Goal: Task Accomplishment & Management: Complete application form

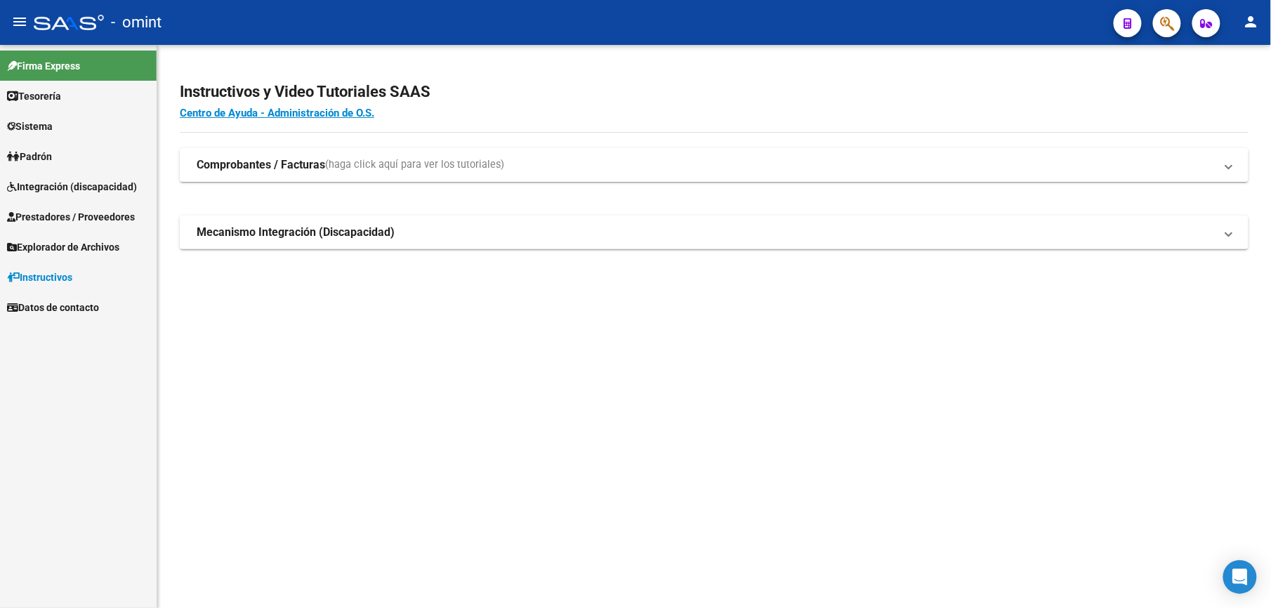
click at [82, 188] on span "Integración (discapacidad)" at bounding box center [72, 186] width 130 height 15
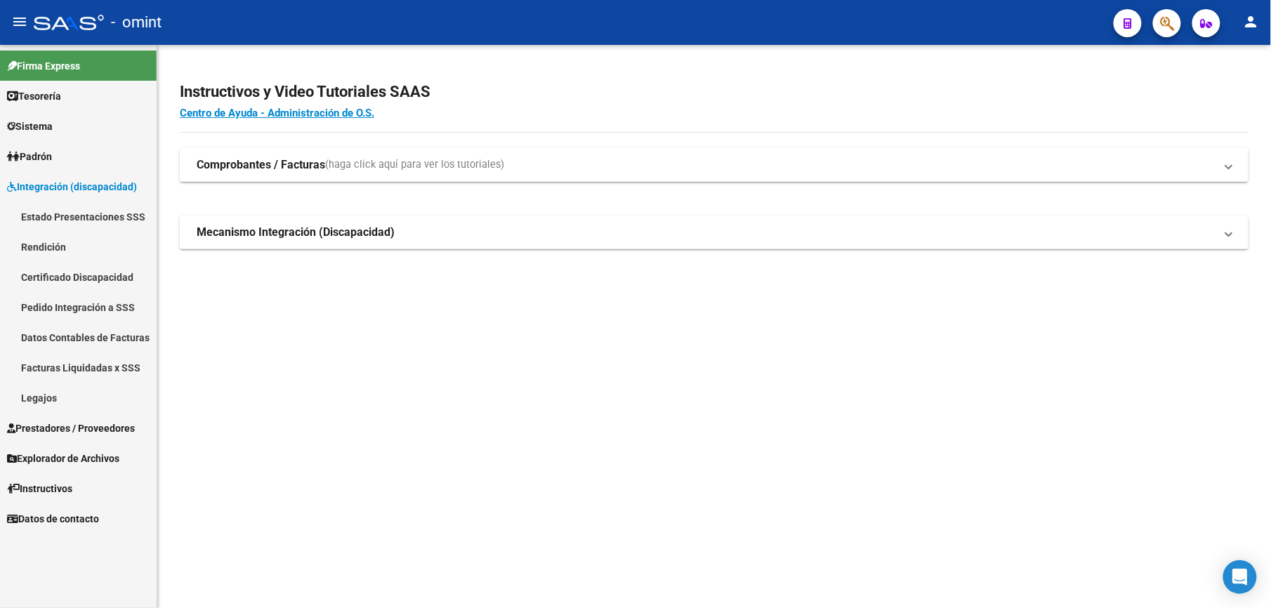
click at [58, 392] on link "Legajos" at bounding box center [78, 398] width 157 height 30
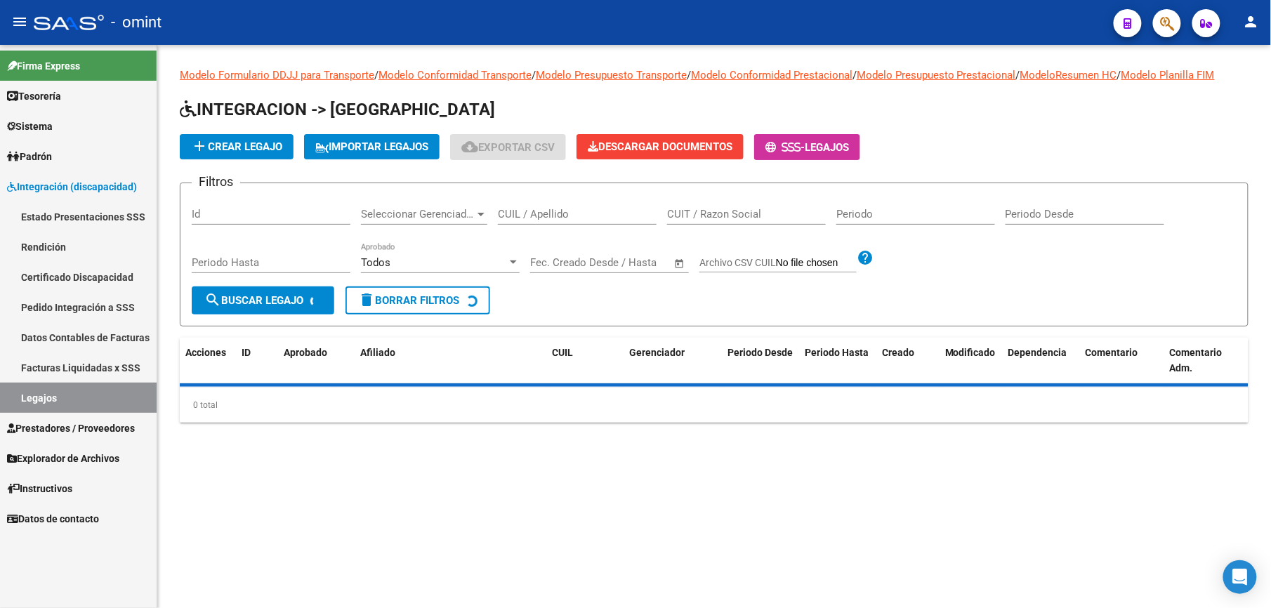
click at [524, 218] on input "CUIL / Apellido" at bounding box center [577, 214] width 159 height 13
type input "[PERSON_NAME]"
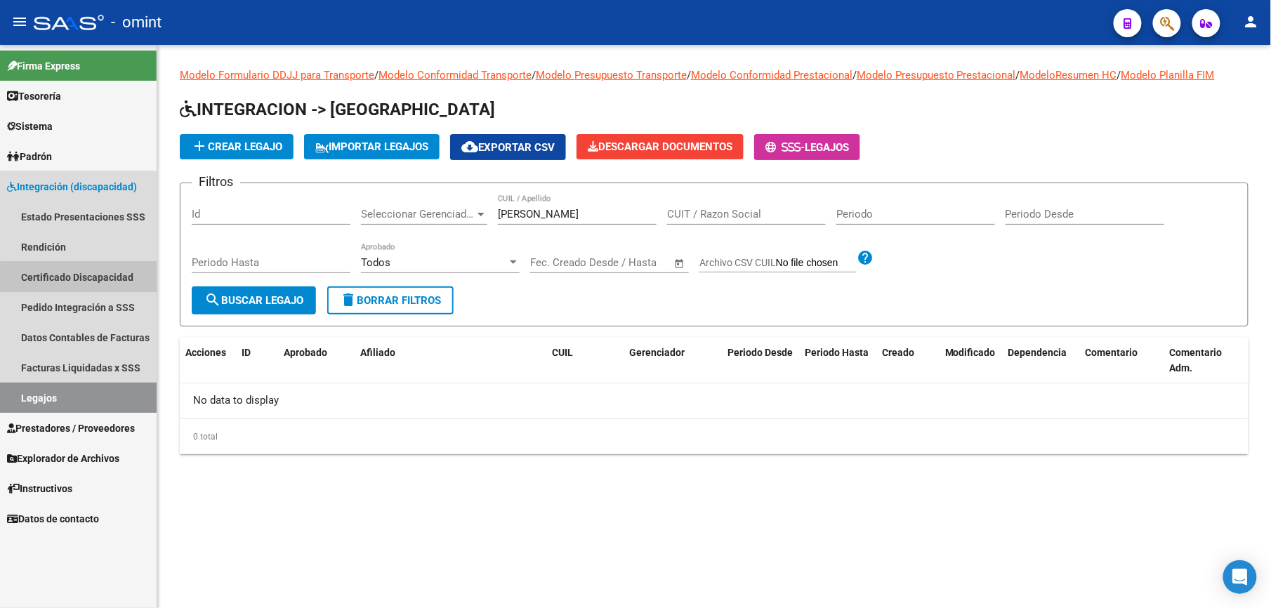
click at [96, 282] on link "Certificado Discapacidad" at bounding box center [78, 277] width 157 height 30
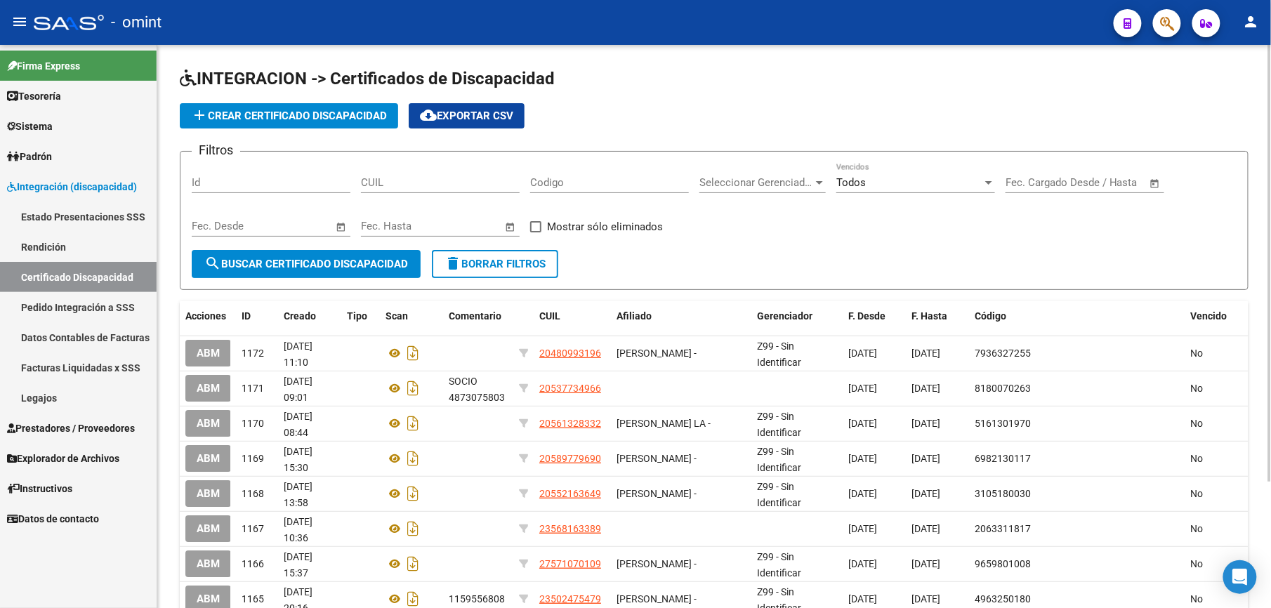
click at [309, 110] on span "add Crear Certificado Discapacidad" at bounding box center [289, 116] width 196 height 13
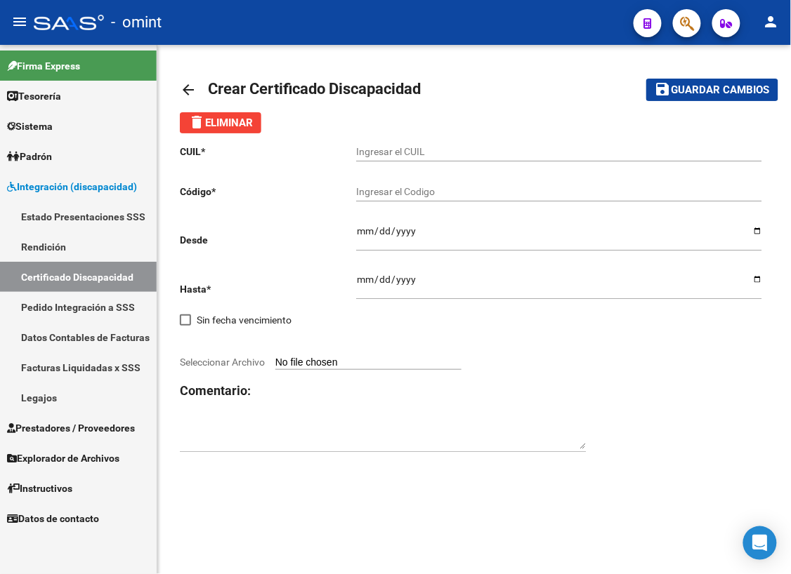
click at [399, 146] on input "Ingresar el CUIL" at bounding box center [559, 152] width 406 height 12
type input "20-52425033-1"
click at [481, 188] on input "Ingresar el Codigo" at bounding box center [559, 192] width 406 height 12
click at [382, 186] on input "Ingresar el Codigo" at bounding box center [559, 192] width 406 height 12
type input "3220862528"
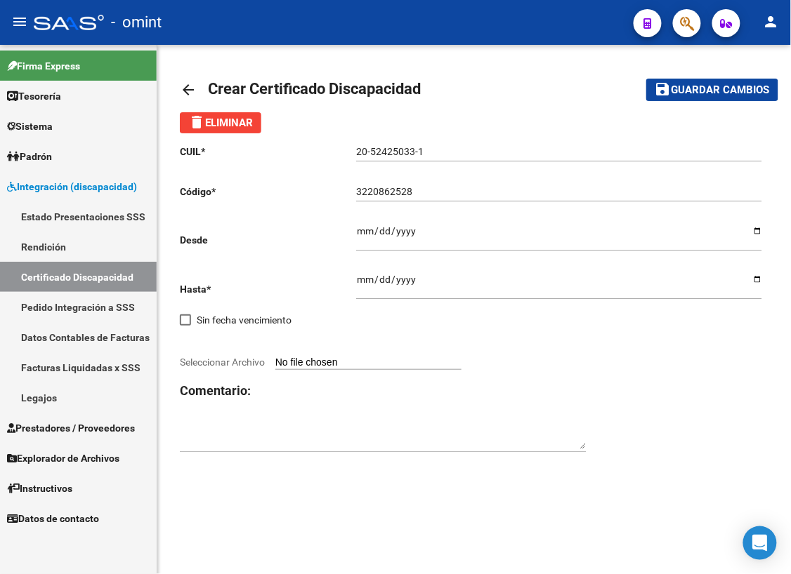
click at [366, 223] on div "Ingresar fec. Desde" at bounding box center [559, 232] width 406 height 37
type input "[DATE]"
click at [360, 281] on input "Ingresar fec. Hasta" at bounding box center [559, 284] width 406 height 21
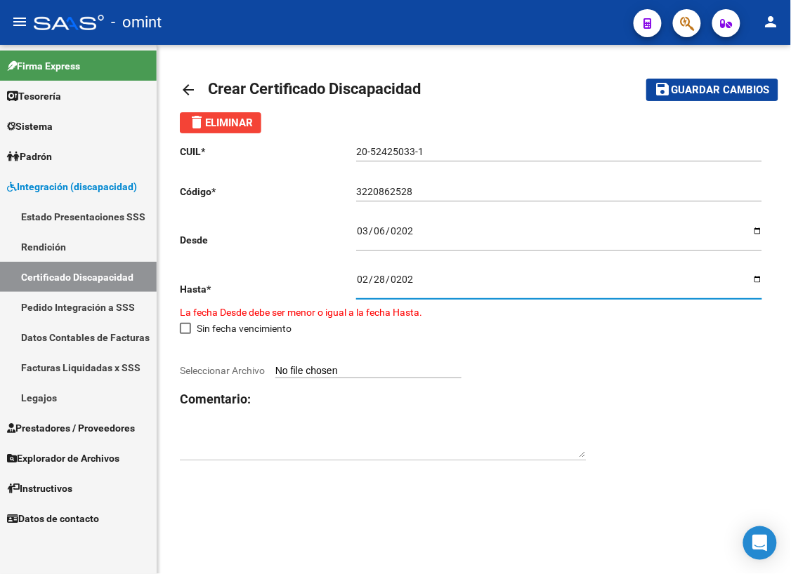
type input "[DATE]"
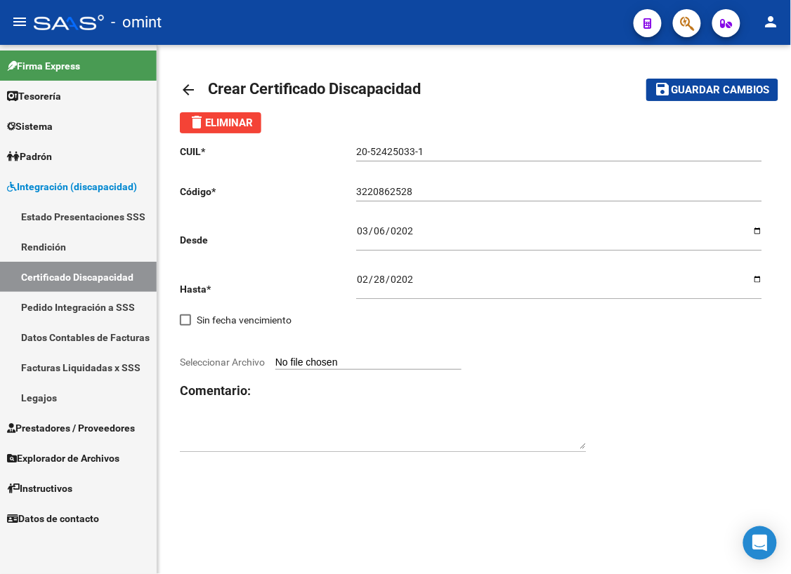
click at [245, 358] on span "Seleccionar Archivo" at bounding box center [222, 362] width 85 height 11
click at [275, 358] on input "Seleccionar Archivo" at bounding box center [368, 363] width 186 height 13
type input "C:\fakepath\cud2947953.pdf"
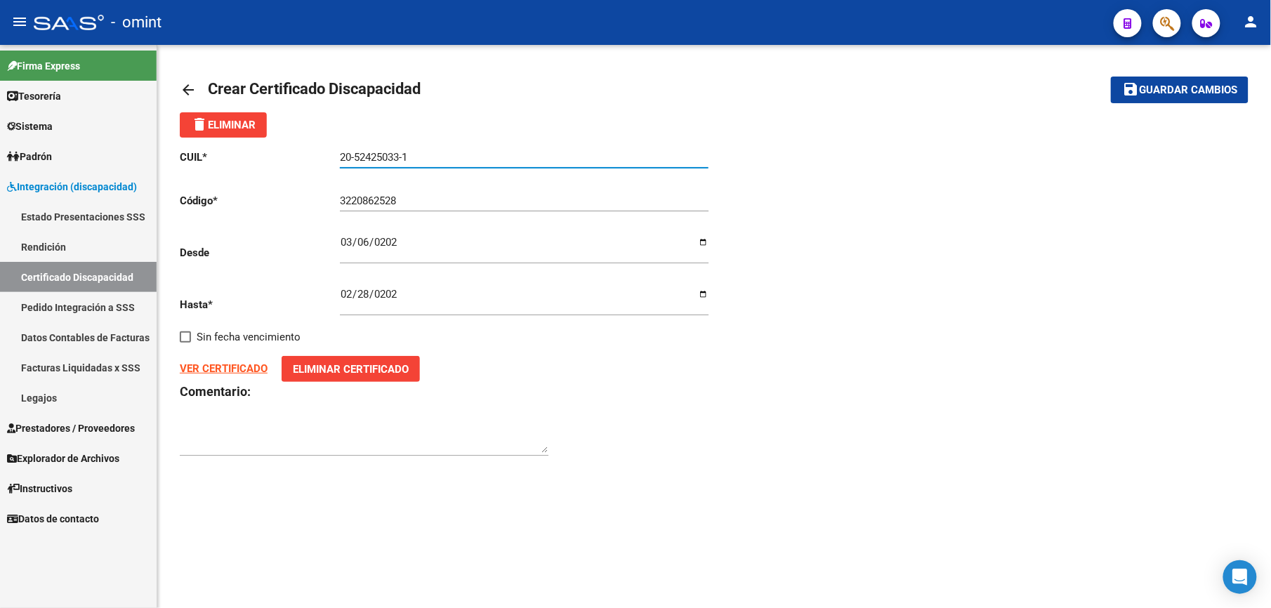
drag, startPoint x: 368, startPoint y: 158, endPoint x: 309, endPoint y: 158, distance: 59.0
click at [309, 158] on app-form-text-field "CUIL * 20-52425033-1 Ingresar el CUIL" at bounding box center [444, 157] width 529 height 13
click at [1209, 88] on span "Guardar cambios" at bounding box center [1188, 90] width 98 height 13
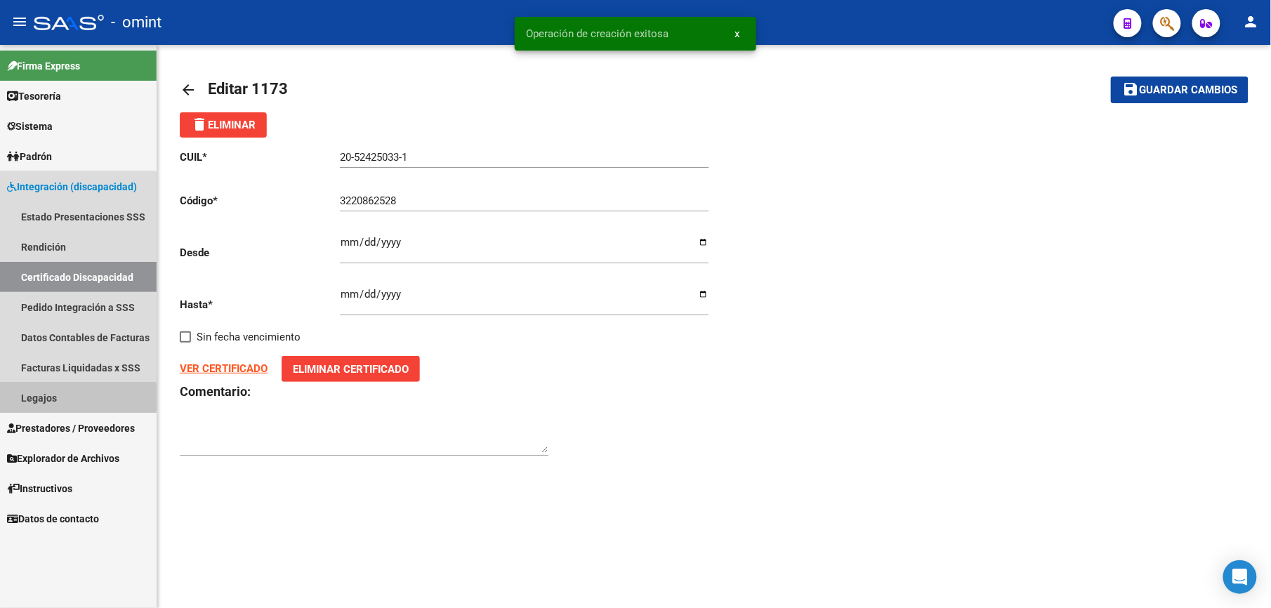
click at [51, 397] on link "Legajos" at bounding box center [78, 398] width 157 height 30
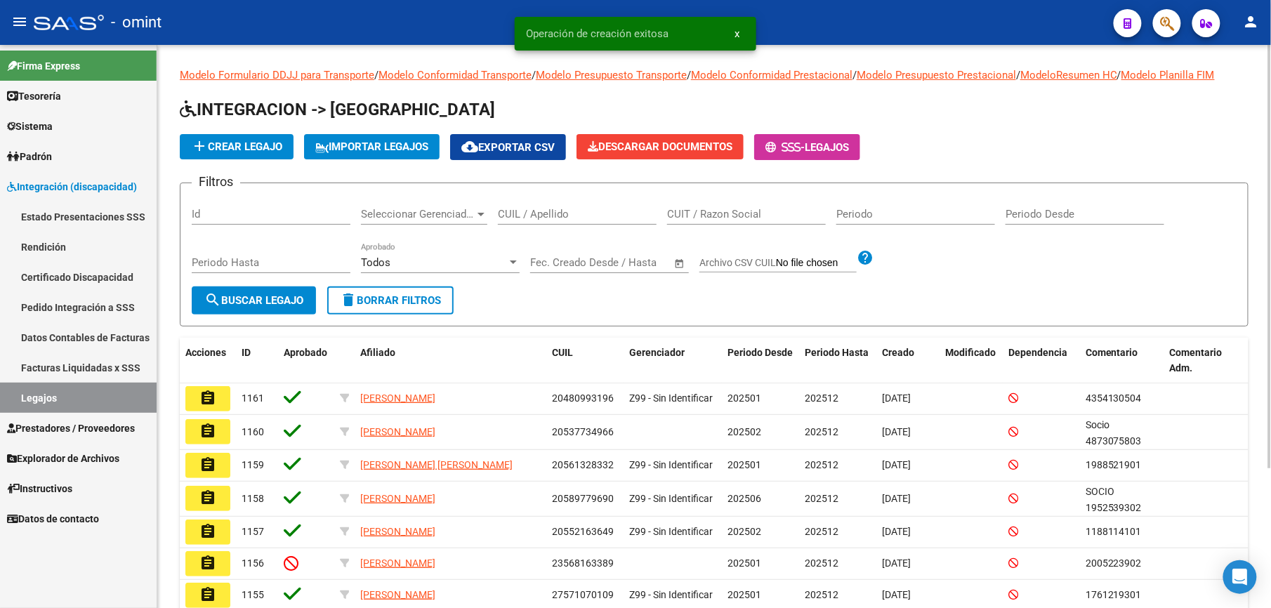
click at [261, 143] on span "add Crear Legajo" at bounding box center [236, 146] width 91 height 13
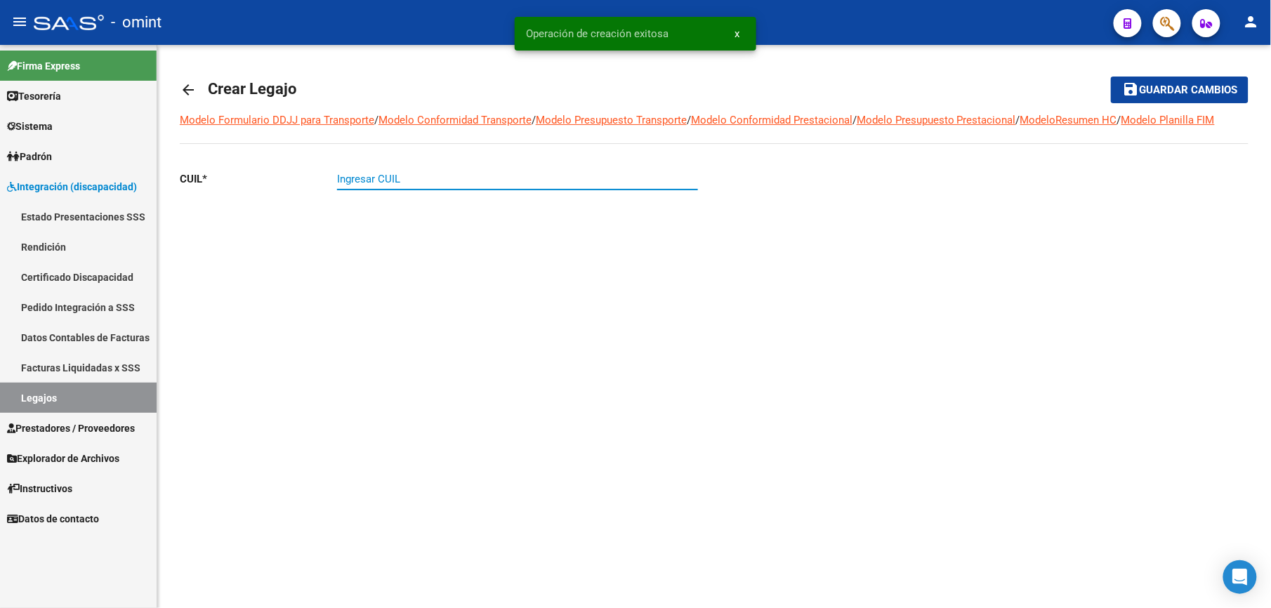
paste input "20-52425033-1"
type input "20-52425033-1"
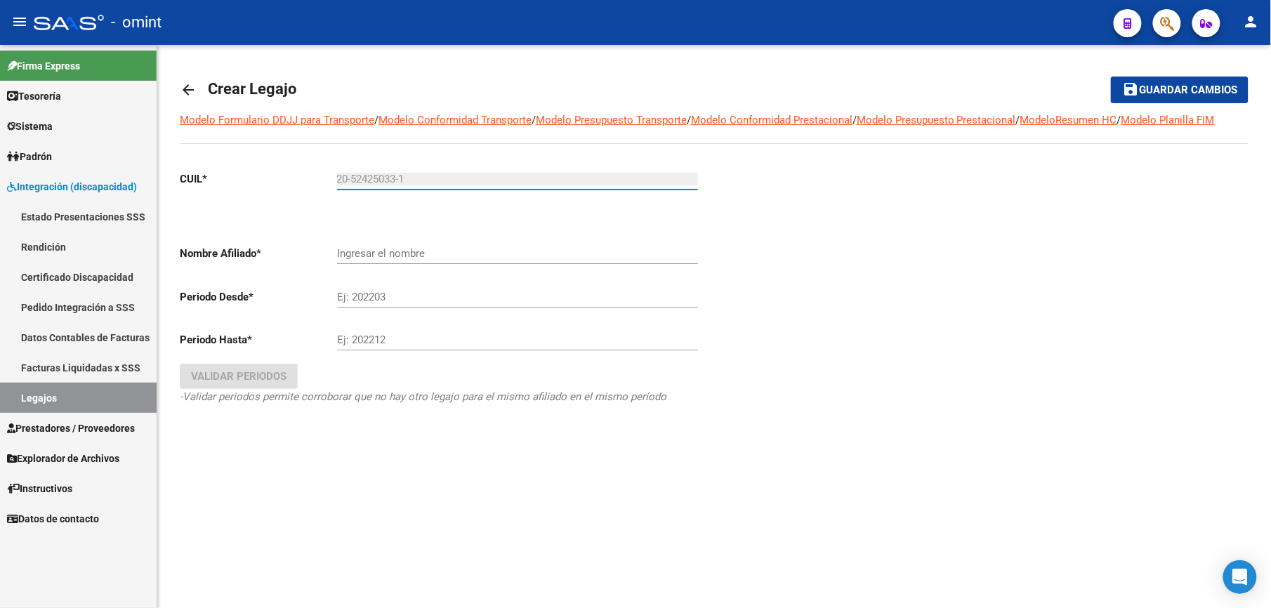
type input "[PERSON_NAME]"
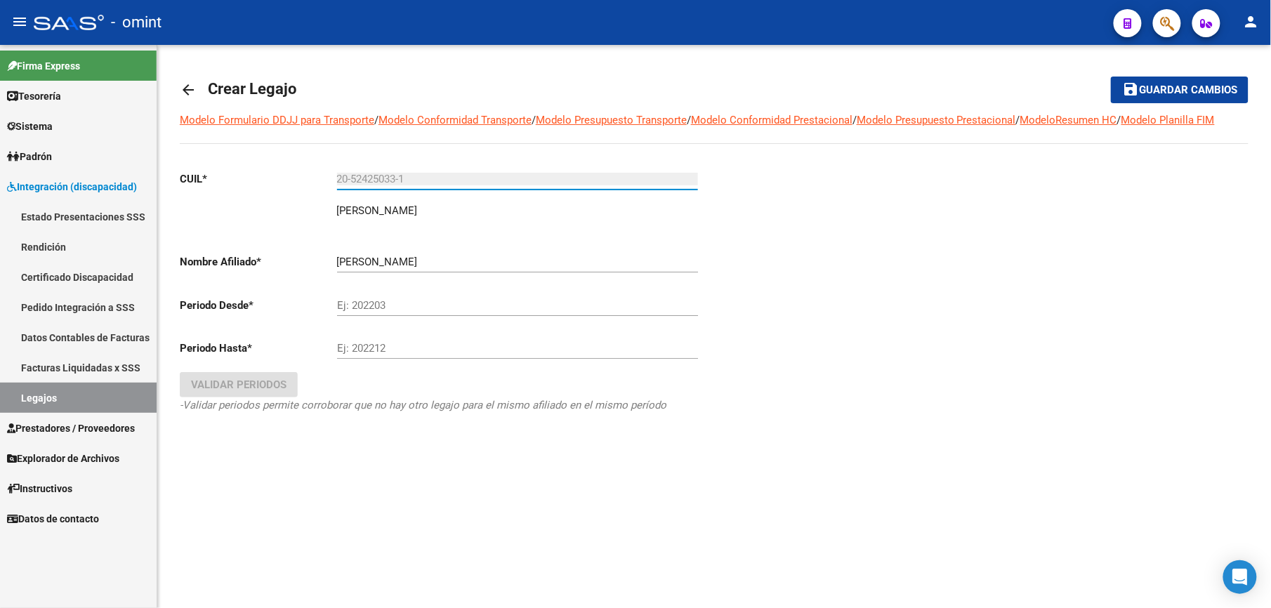
type input "20-52425033-1"
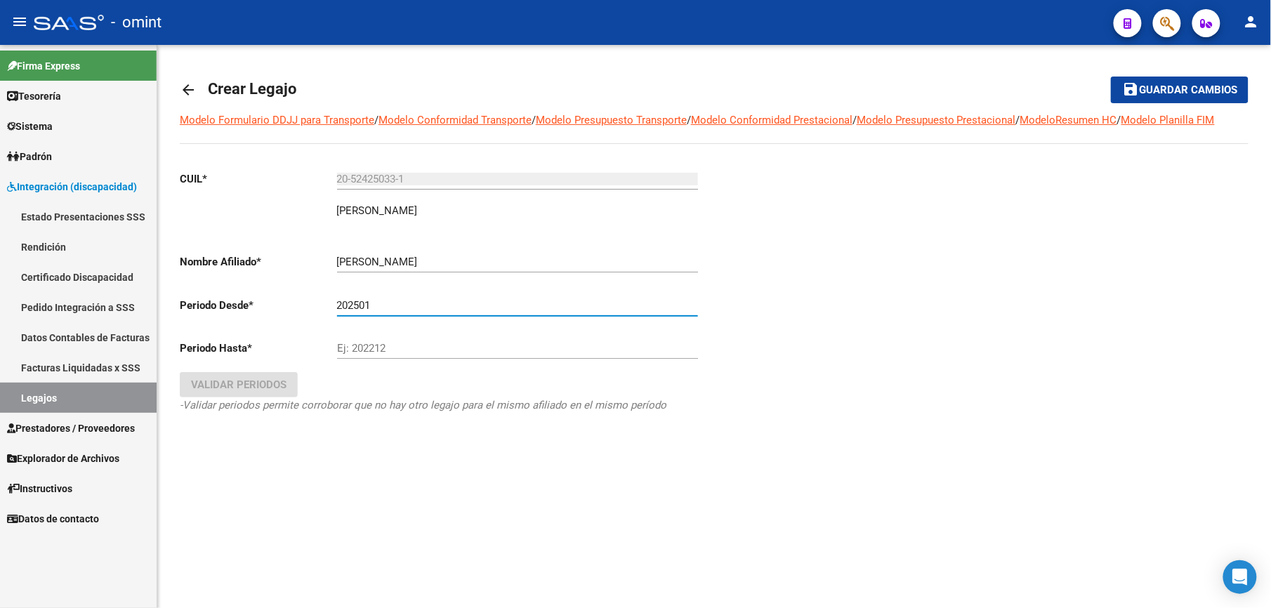
type input "202501"
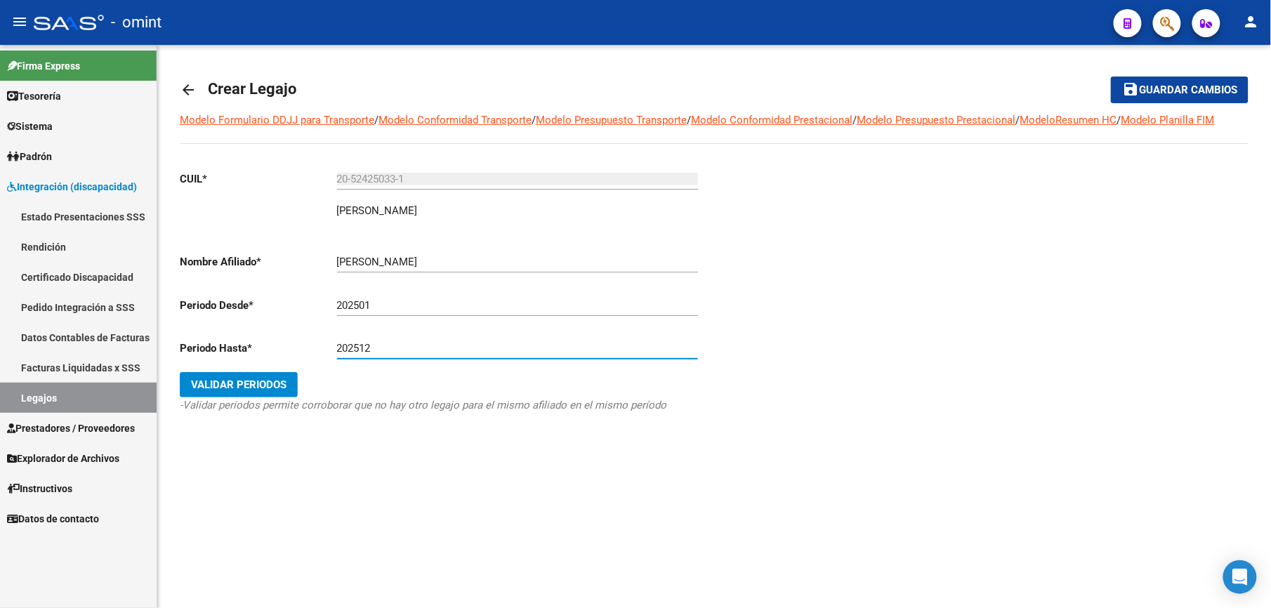
type input "202512"
click at [267, 379] on span "Validar Periodos" at bounding box center [239, 385] width 96 height 13
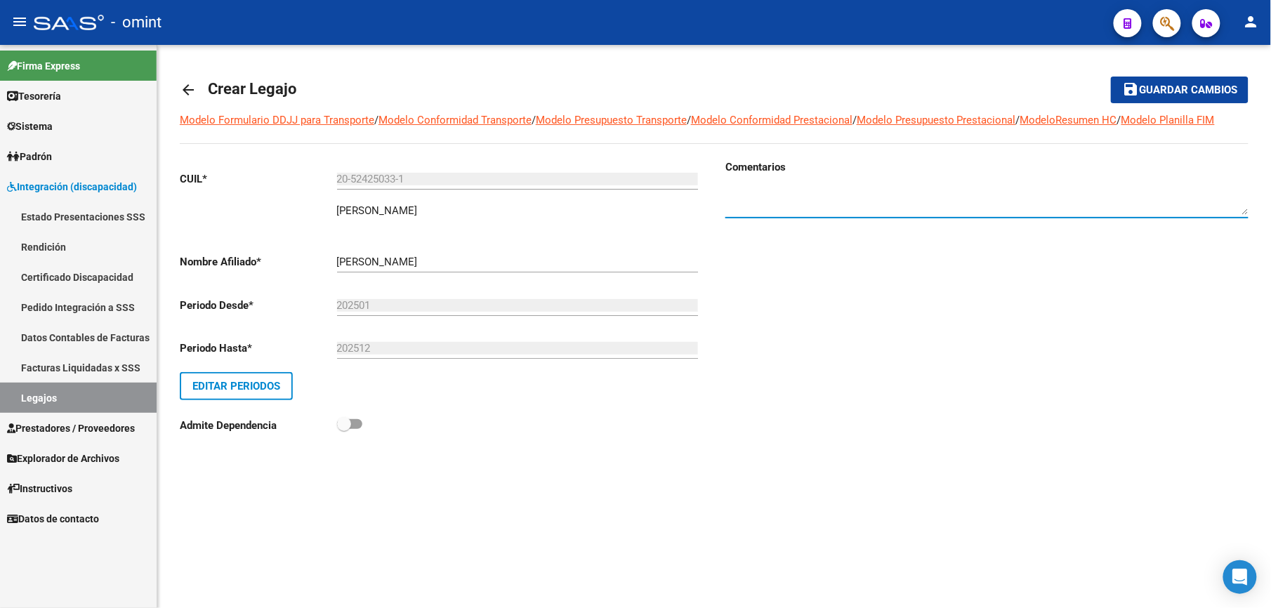
paste textarea "1978386903"
type textarea "1978386903"
click at [1156, 84] on span "Guardar cambios" at bounding box center [1188, 90] width 98 height 13
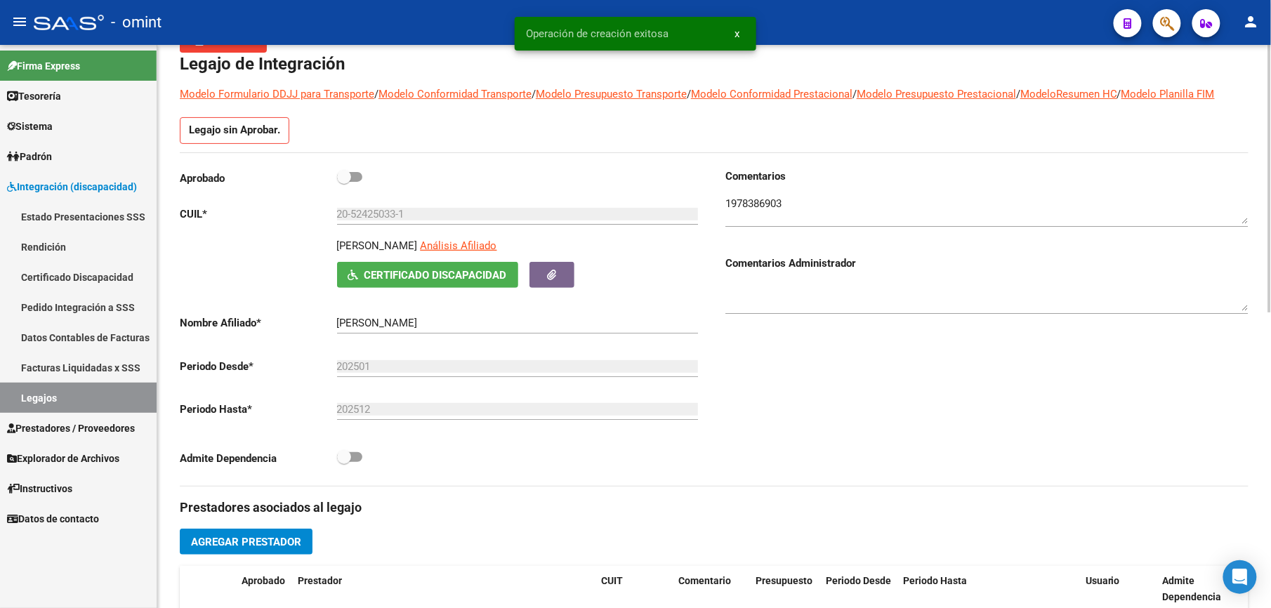
scroll to position [187, 0]
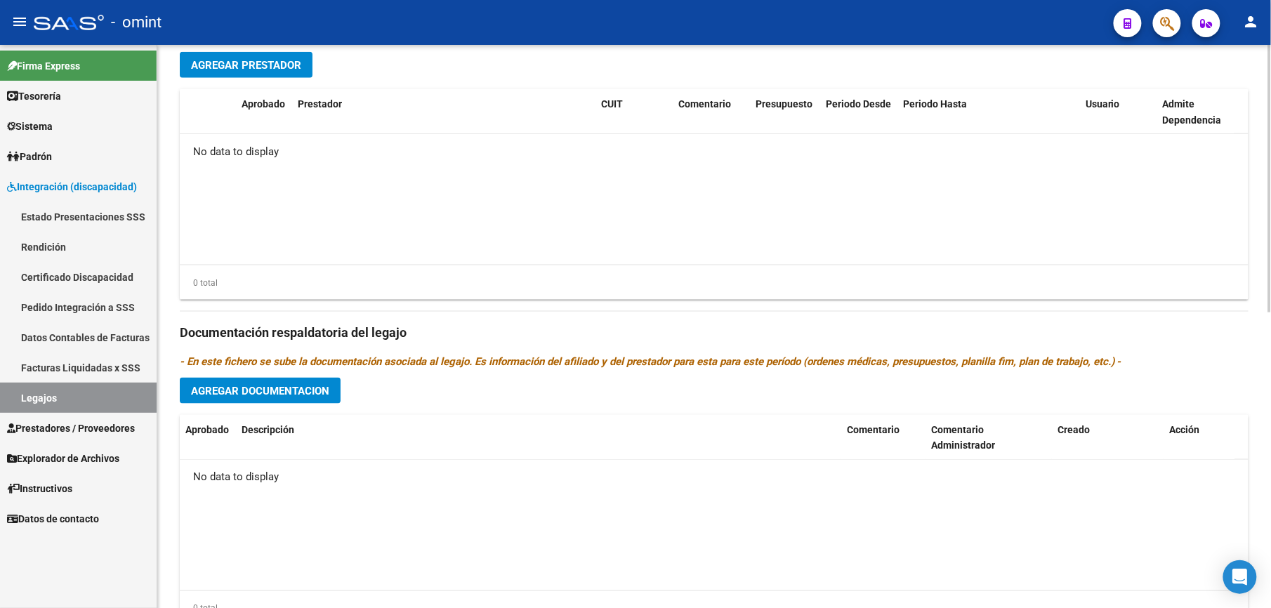
click at [322, 386] on span "Agregar Documentacion" at bounding box center [260, 391] width 138 height 13
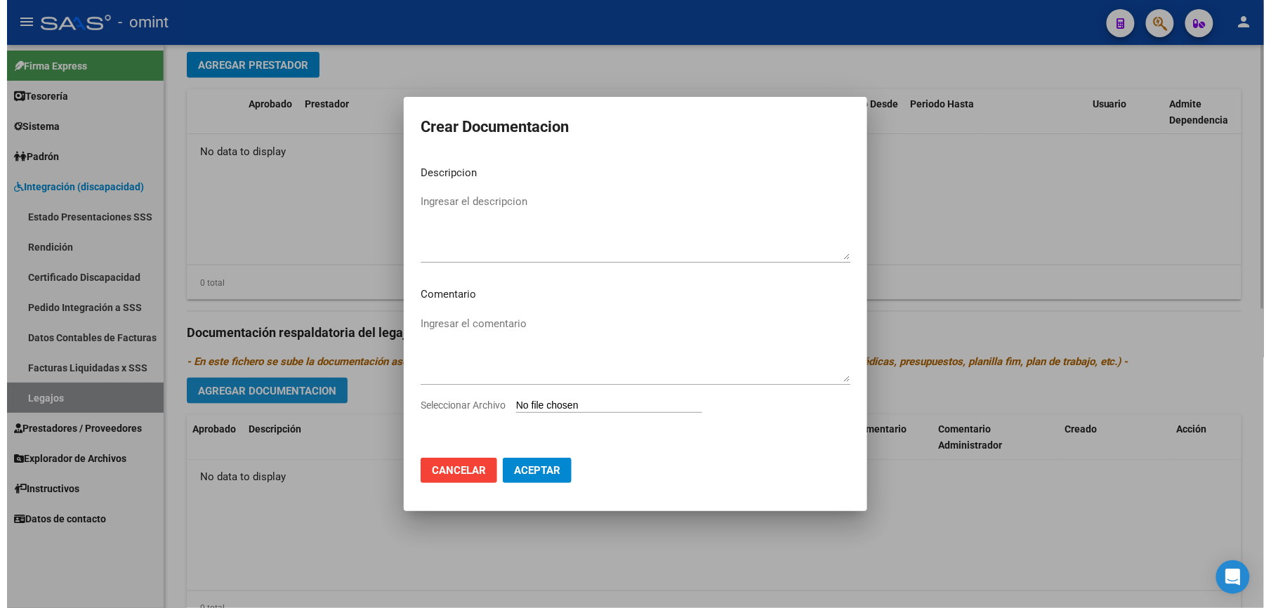
scroll to position [577, 0]
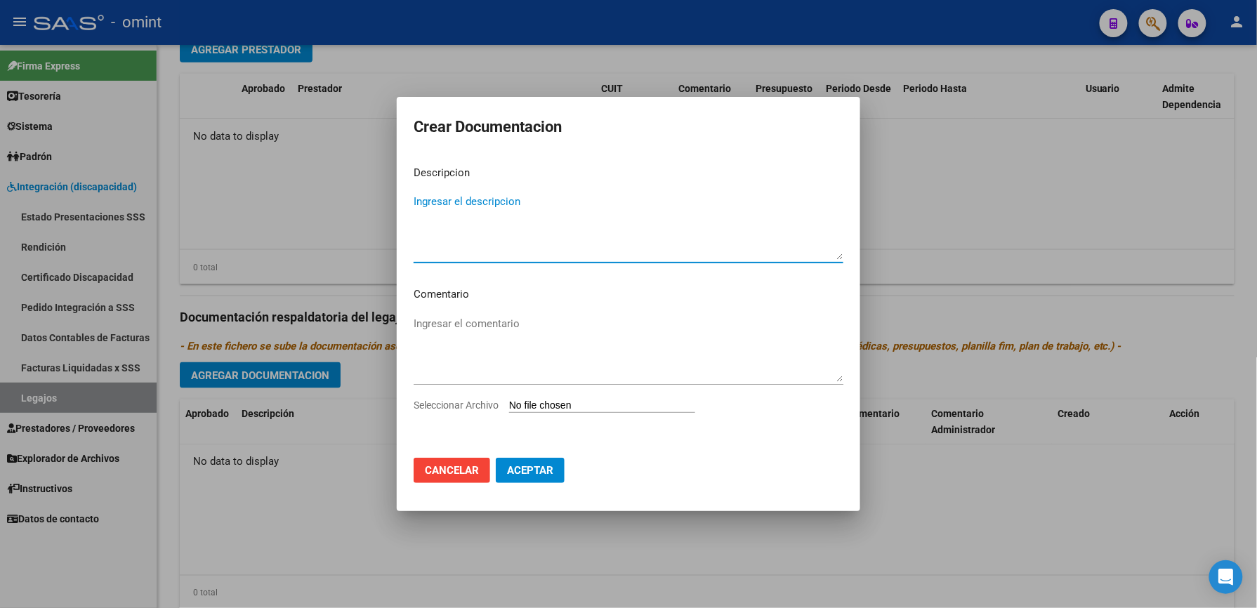
click at [524, 212] on textarea "Ingresar el descripcion" at bounding box center [629, 227] width 430 height 66
type textarea "FONO"
click at [462, 408] on span "Seleccionar Archivo" at bounding box center [456, 405] width 85 height 11
click at [509, 408] on input "Seleccionar Archivo" at bounding box center [602, 406] width 186 height 13
type input "C:\fakepath\HC.pdf"
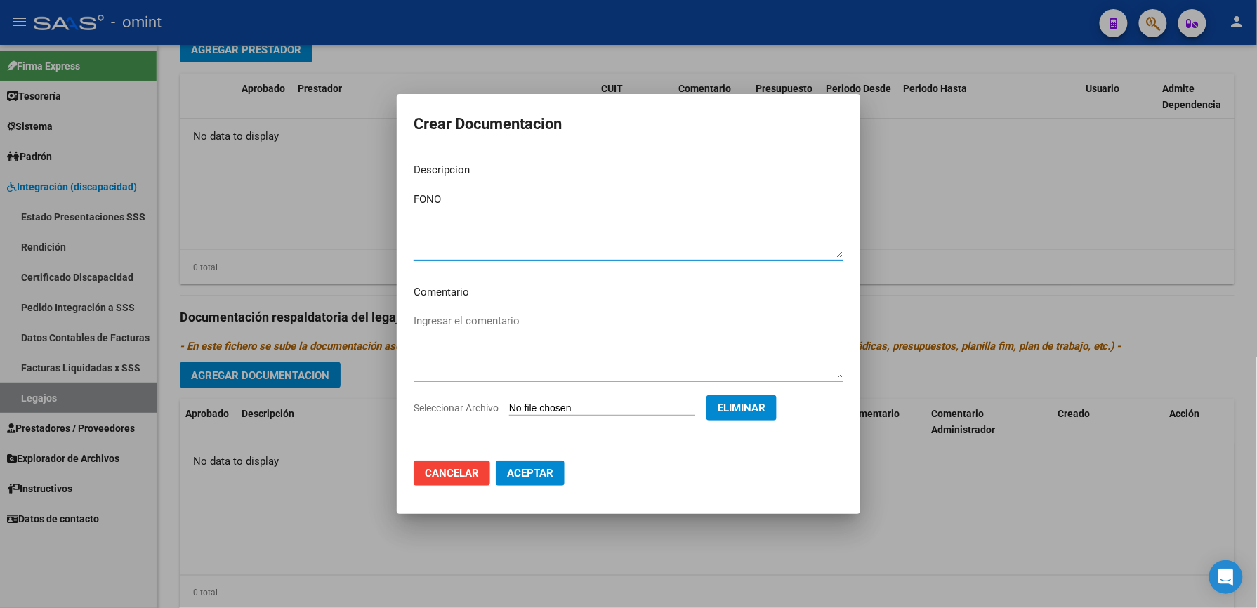
drag, startPoint x: 497, startPoint y: 198, endPoint x: 346, endPoint y: 198, distance: 151.0
click at [346, 198] on div "Crear Documentacion Descripcion FONO Ingresar el descripcion Comentario Ingresa…" at bounding box center [628, 304] width 1257 height 608
type textarea "HC"
click at [538, 473] on span "Aceptar" at bounding box center [530, 473] width 46 height 13
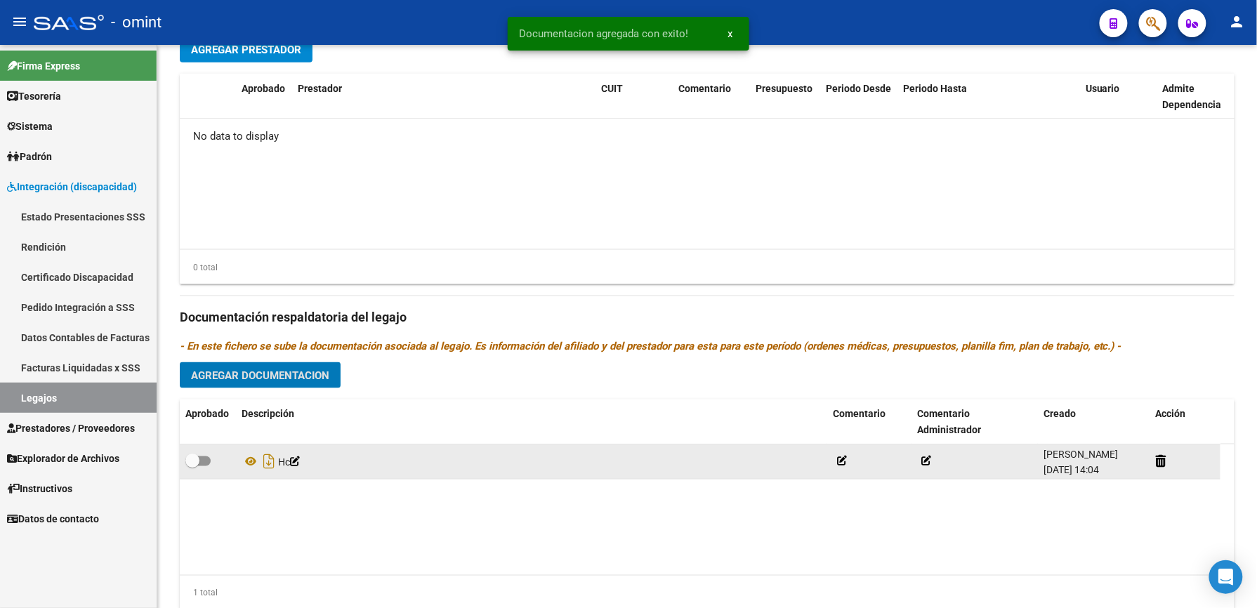
scroll to position [562, 0]
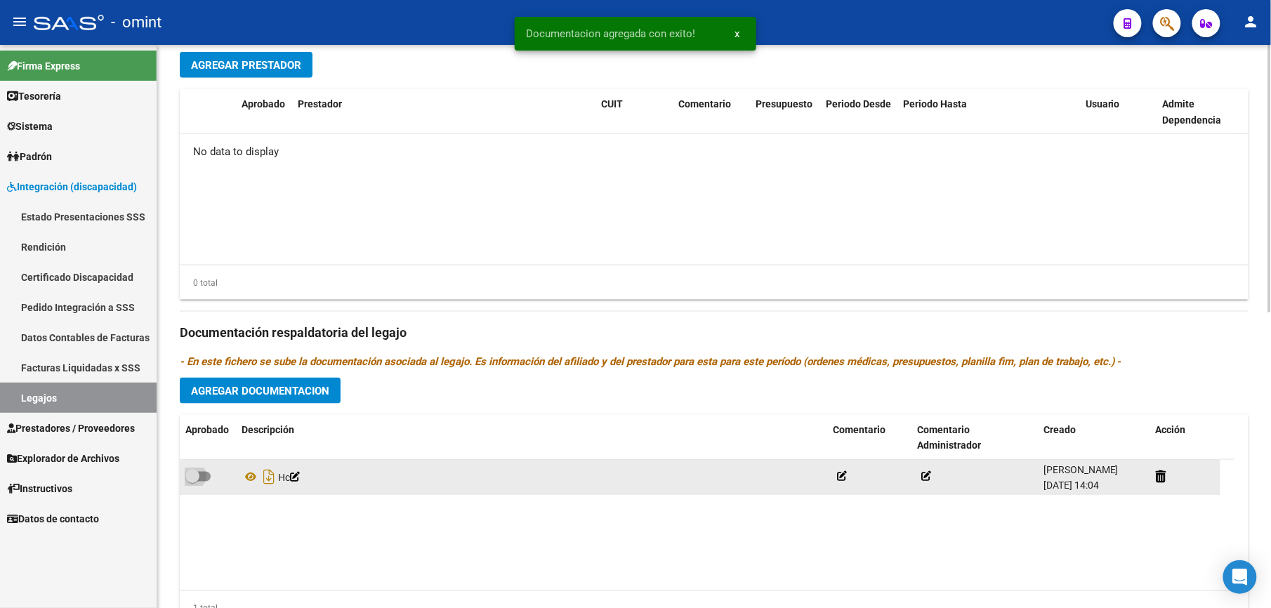
drag, startPoint x: 205, startPoint y: 479, endPoint x: 244, endPoint y: 494, distance: 42.3
click at [205, 480] on span at bounding box center [197, 477] width 25 height 10
click at [192, 482] on input "checkbox" at bounding box center [192, 482] width 1 height 1
checkbox input "true"
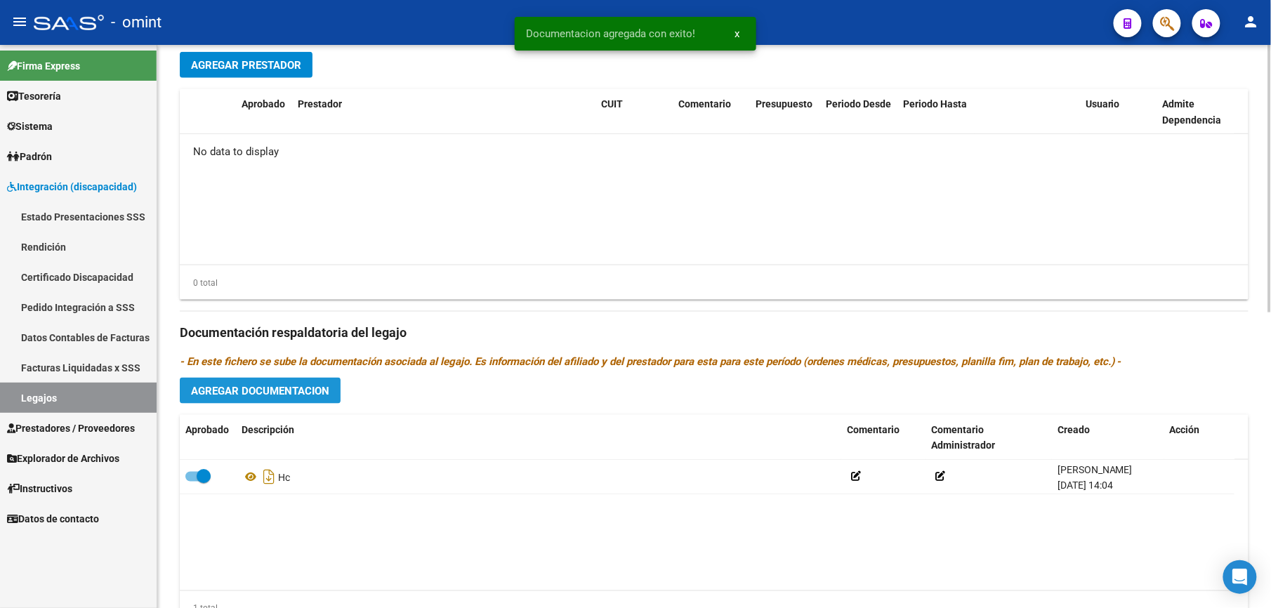
click at [296, 391] on span "Agregar Documentacion" at bounding box center [260, 391] width 138 height 13
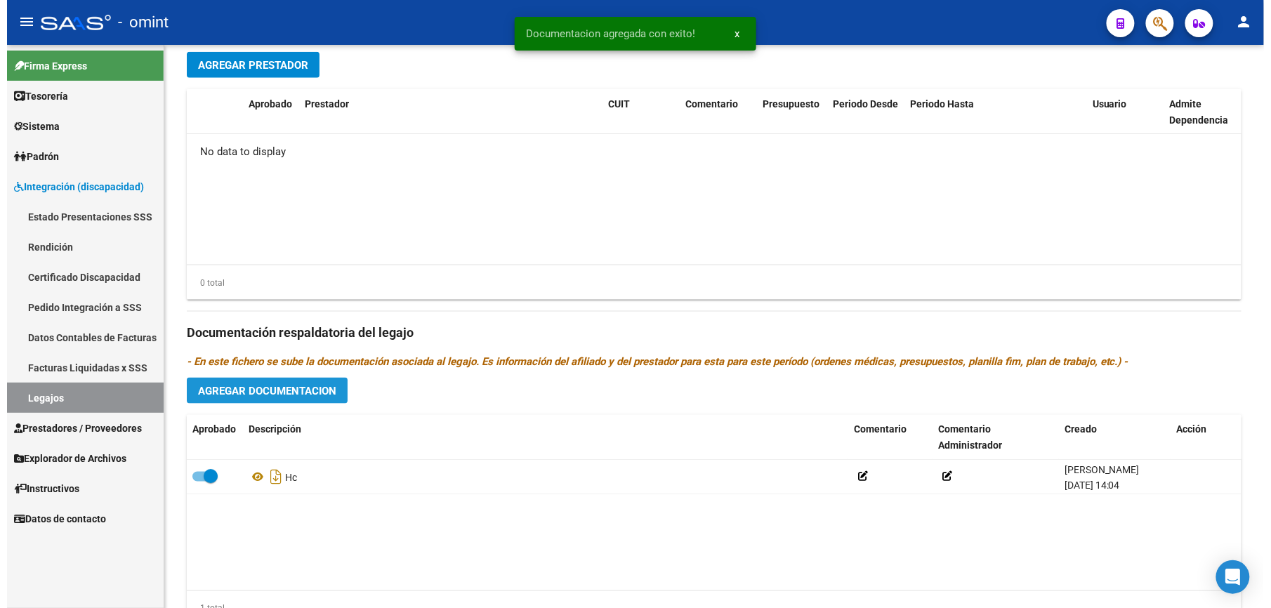
scroll to position [577, 0]
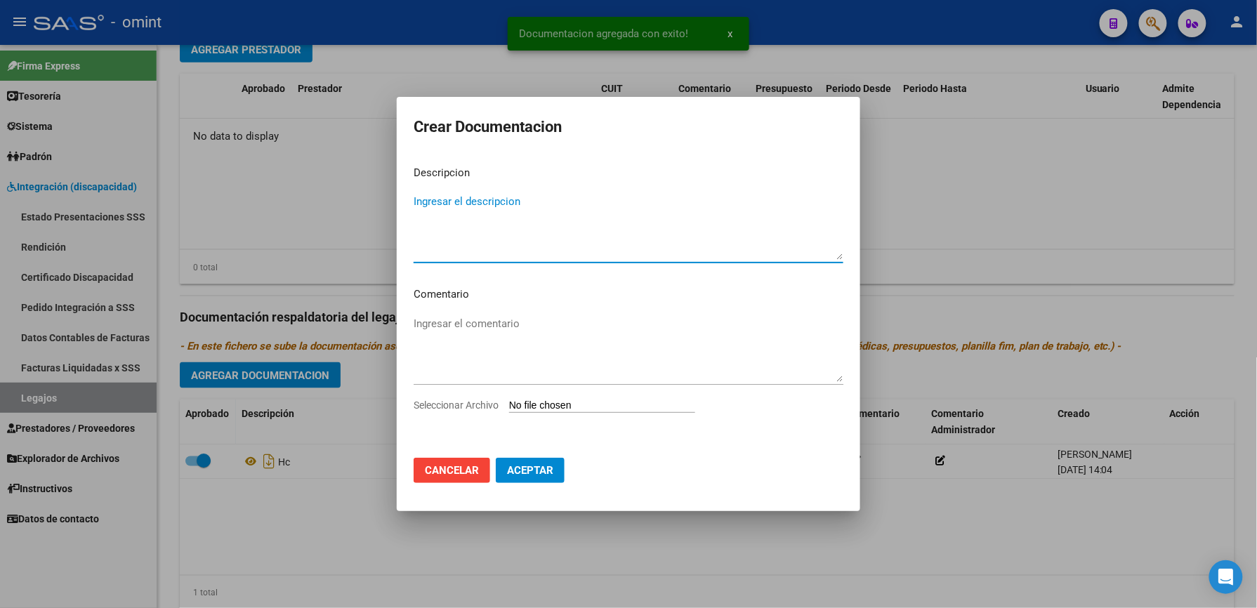
click at [456, 211] on textarea "Ingresar el descripcion" at bounding box center [629, 227] width 430 height 66
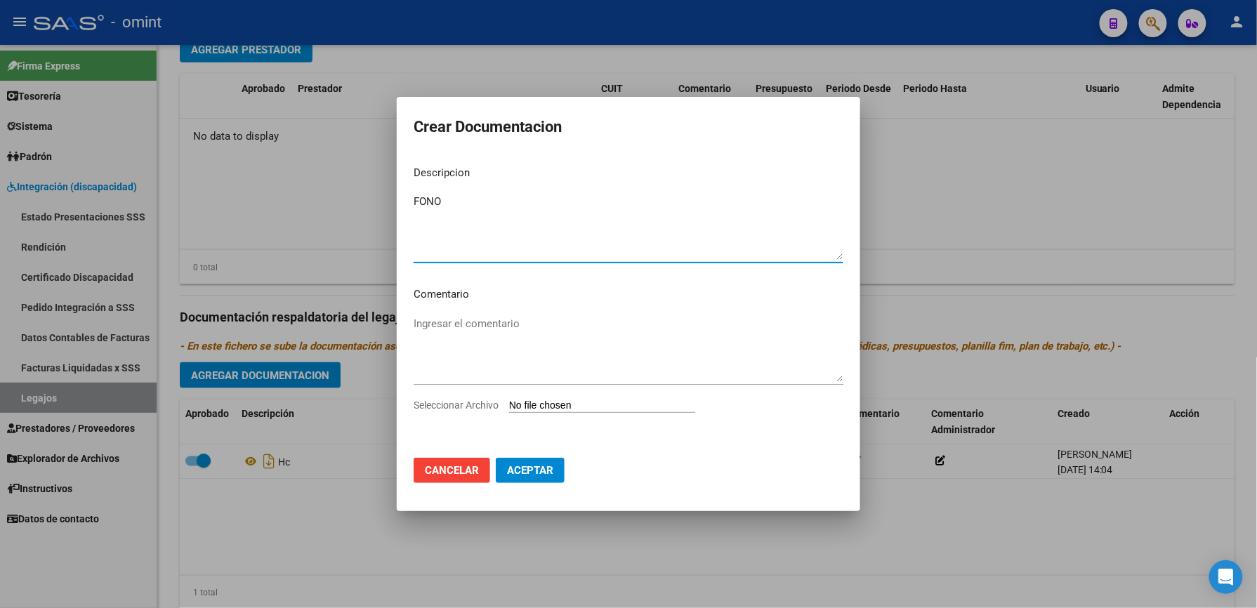
type textarea "FONO"
click at [467, 402] on span "Seleccionar Archivo" at bounding box center [456, 405] width 85 height 11
click at [509, 402] on input "Seleccionar Archivo" at bounding box center [602, 406] width 186 height 13
type input "C:\fakepath\FONO.pdf"
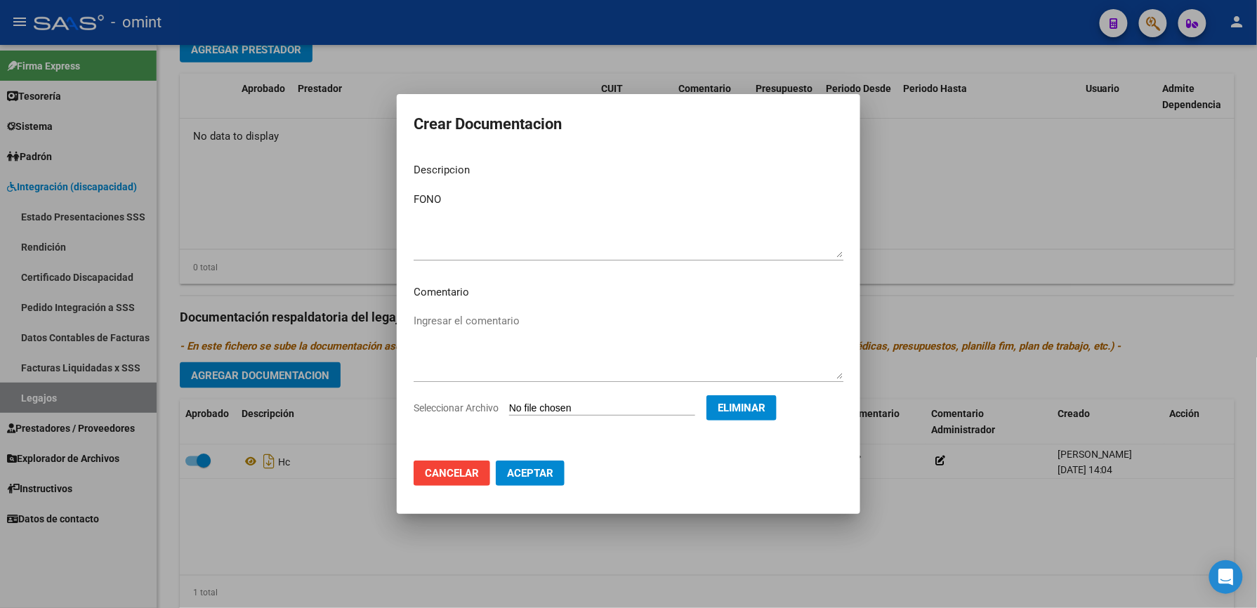
drag, startPoint x: 546, startPoint y: 468, endPoint x: 537, endPoint y: 468, distance: 9.8
click at [539, 468] on span "Aceptar" at bounding box center [530, 473] width 46 height 13
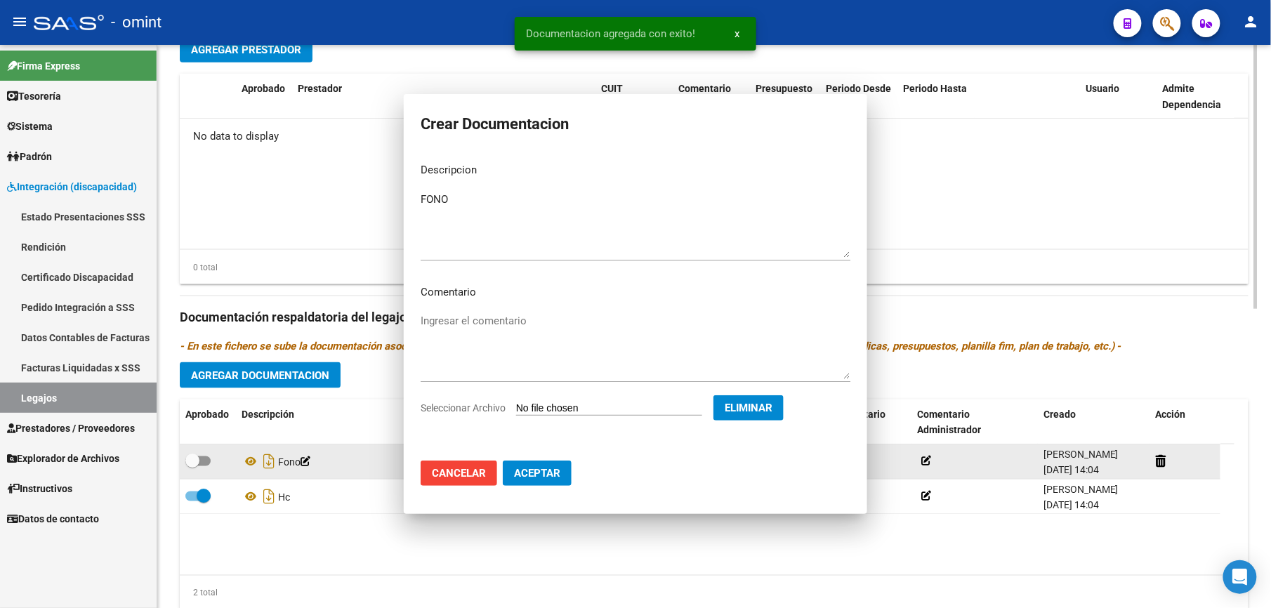
scroll to position [562, 0]
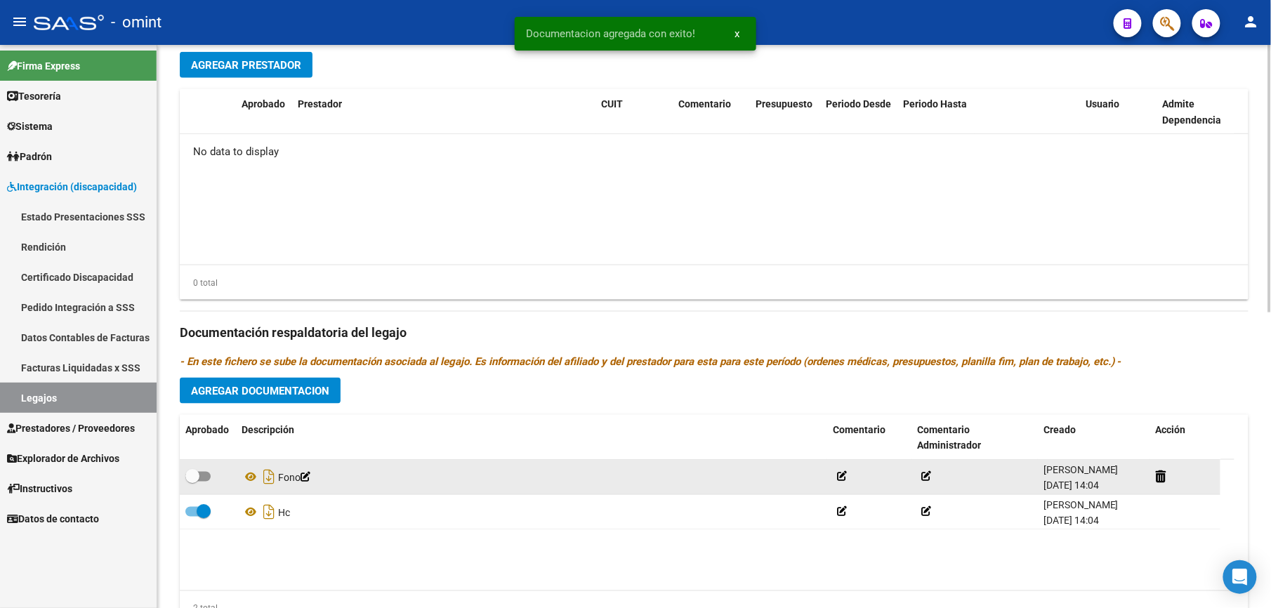
click at [212, 478] on div at bounding box center [207, 477] width 45 height 18
click at [206, 476] on span at bounding box center [197, 477] width 25 height 10
click at [192, 482] on input "checkbox" at bounding box center [192, 482] width 1 height 1
checkbox input "true"
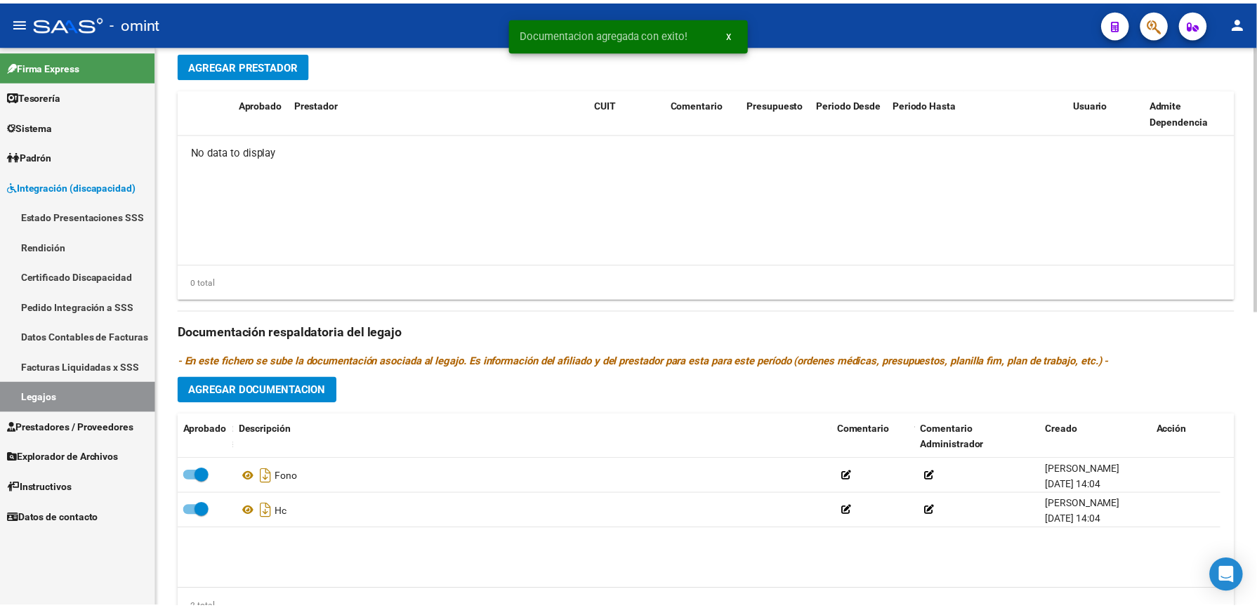
scroll to position [468, 0]
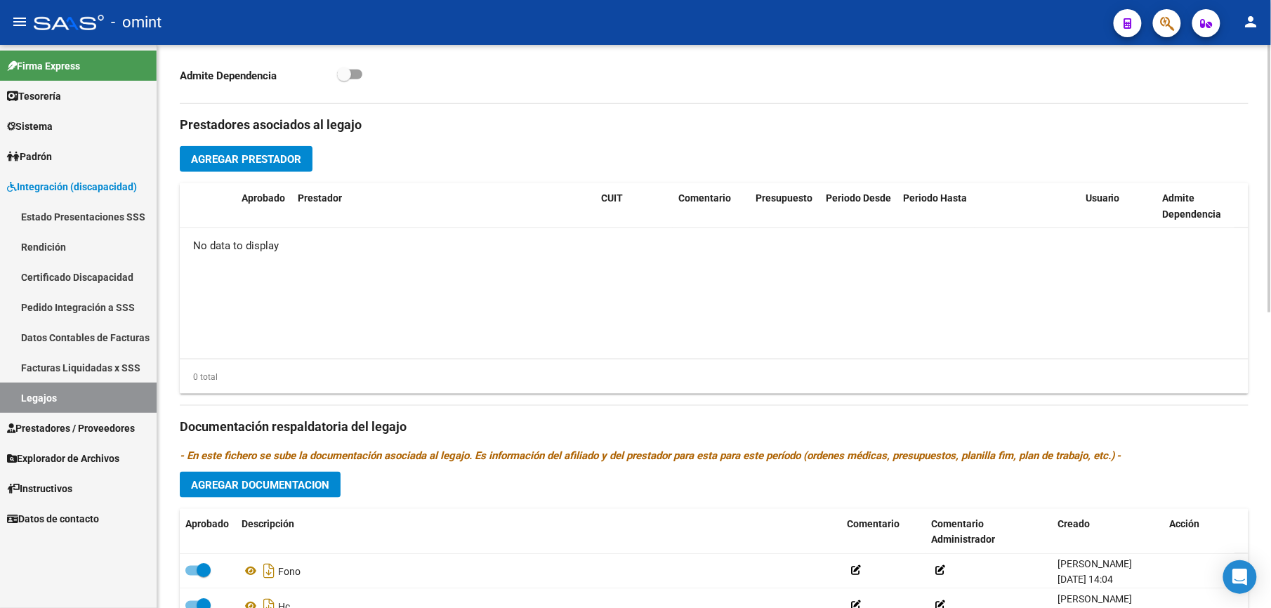
click at [237, 153] on span "Agregar Prestador" at bounding box center [246, 159] width 110 height 13
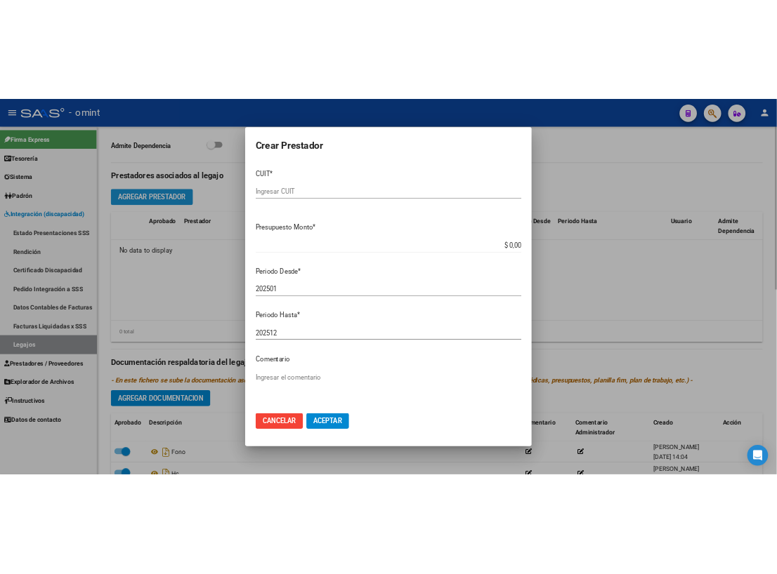
scroll to position [484, 0]
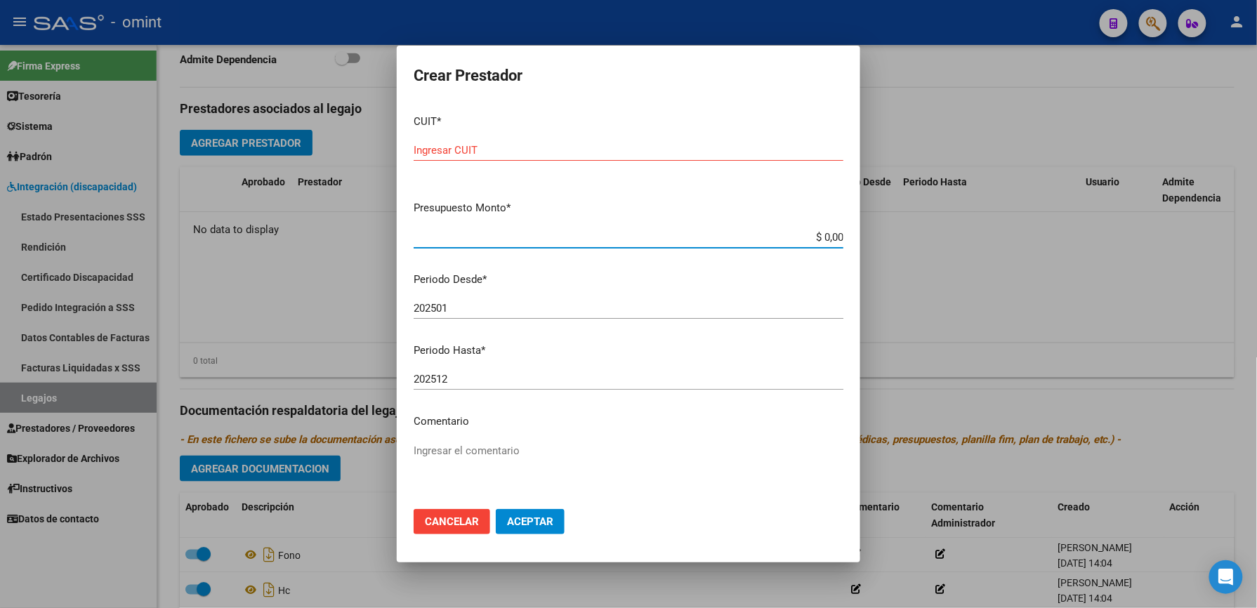
click at [827, 242] on input "$ 0,00" at bounding box center [629, 237] width 430 height 13
type input "$ 96.723,76"
click at [644, 140] on div "Ingresar CUIT" at bounding box center [629, 150] width 430 height 21
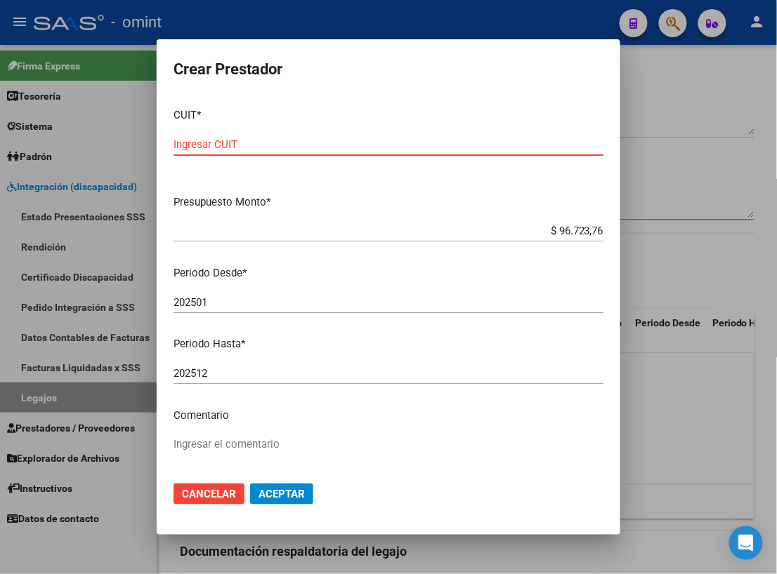
click at [181, 145] on input "Ingresar CUIT" at bounding box center [388, 144] width 430 height 13
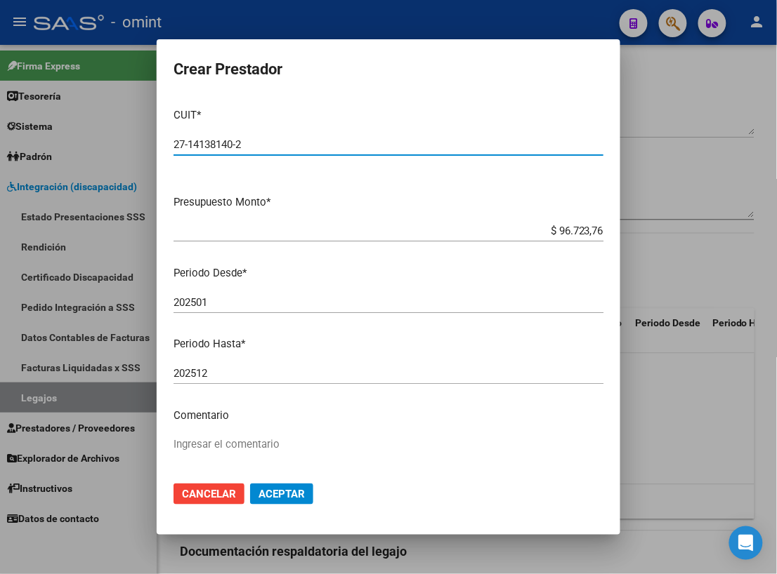
type input "27-14138140-2"
click at [251, 302] on input "202501" at bounding box center [388, 302] width 430 height 13
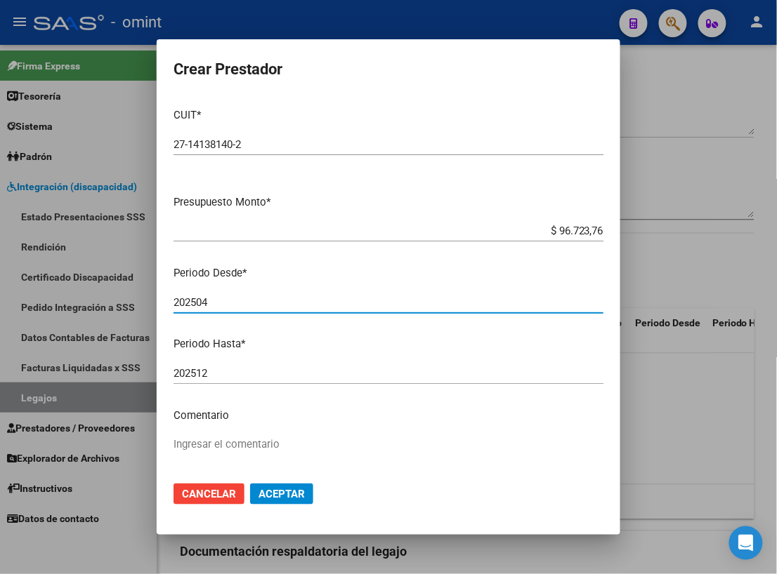
type input "202504"
click at [251, 372] on input "202512" at bounding box center [388, 373] width 430 height 13
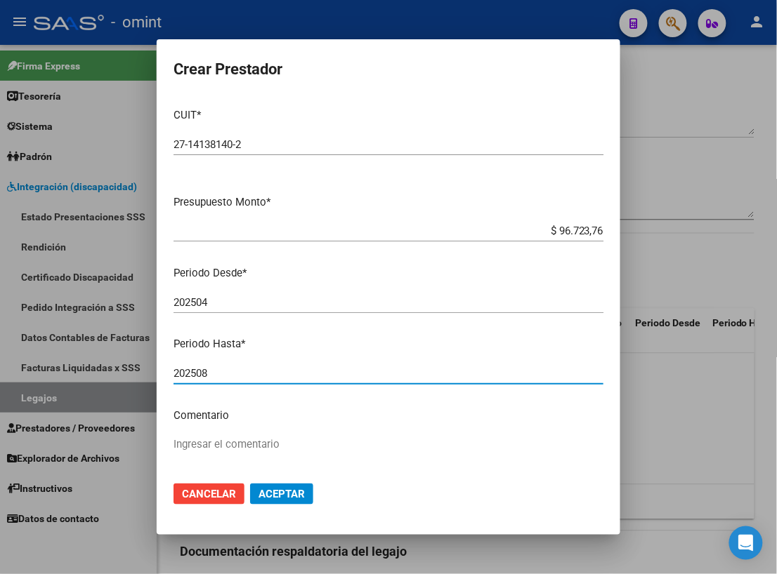
type input "202508"
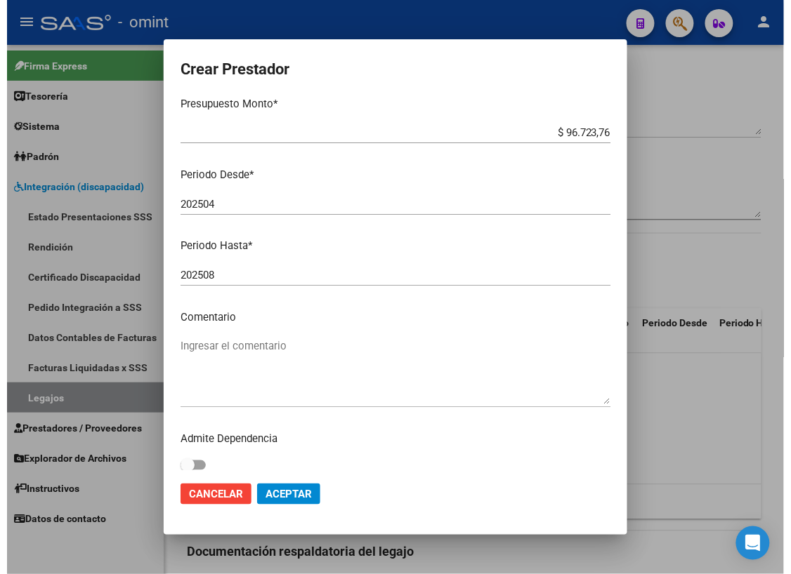
scroll to position [107, 0]
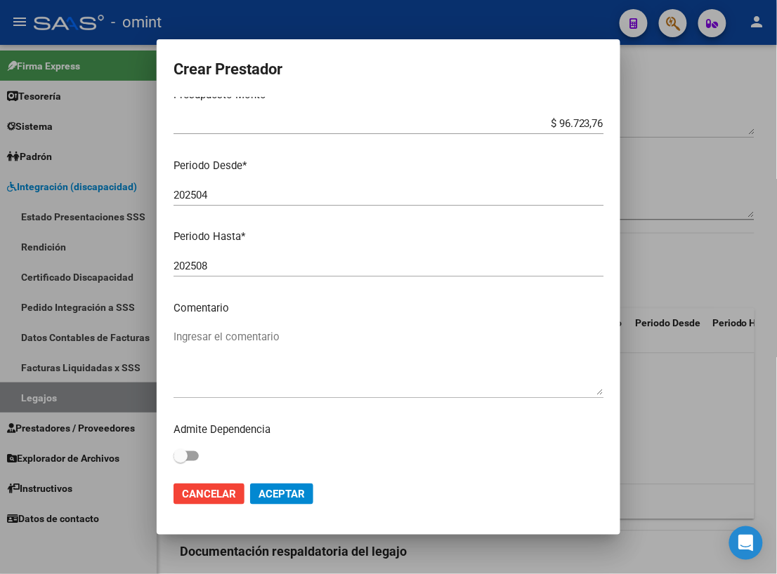
click at [240, 340] on textarea "Ingresar el comentario" at bounding box center [388, 362] width 430 height 66
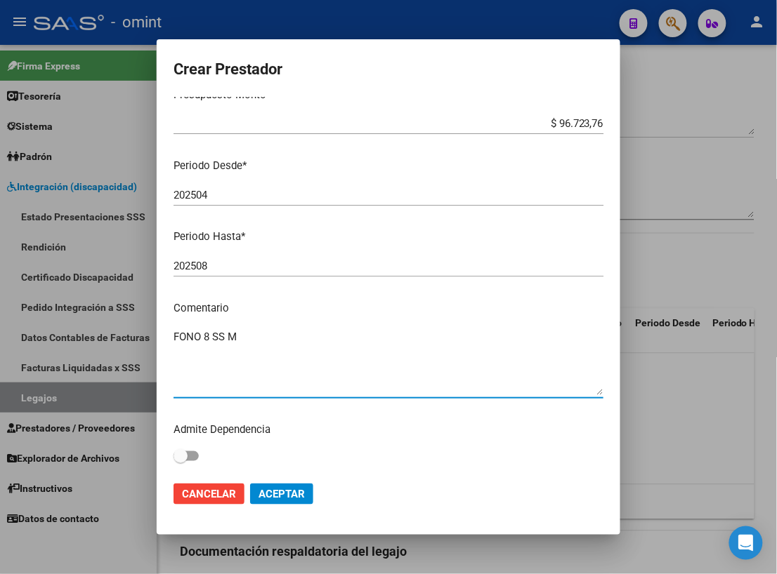
type textarea "FONO 8 SS M"
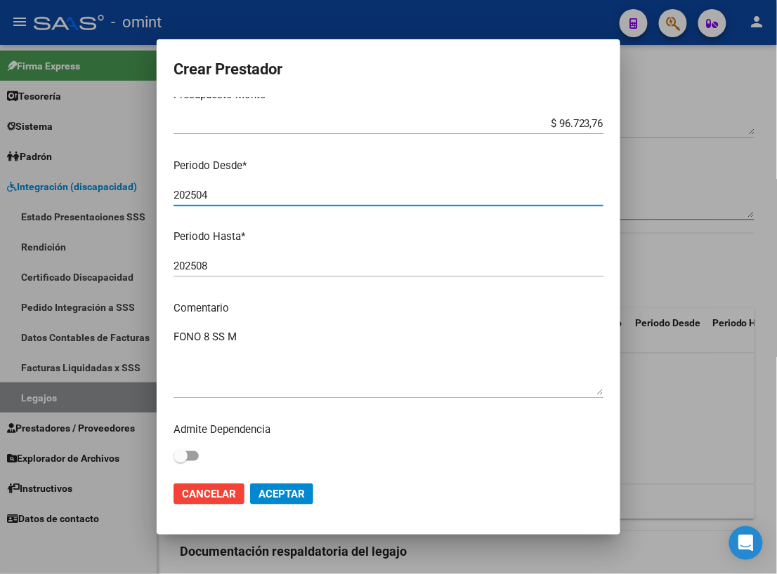
click at [219, 197] on input "202504" at bounding box center [388, 195] width 430 height 13
click at [256, 260] on input "202508" at bounding box center [388, 266] width 430 height 13
click at [249, 191] on input "202502" at bounding box center [388, 195] width 430 height 13
type input "202504"
click at [284, 489] on span "Aceptar" at bounding box center [281, 494] width 46 height 13
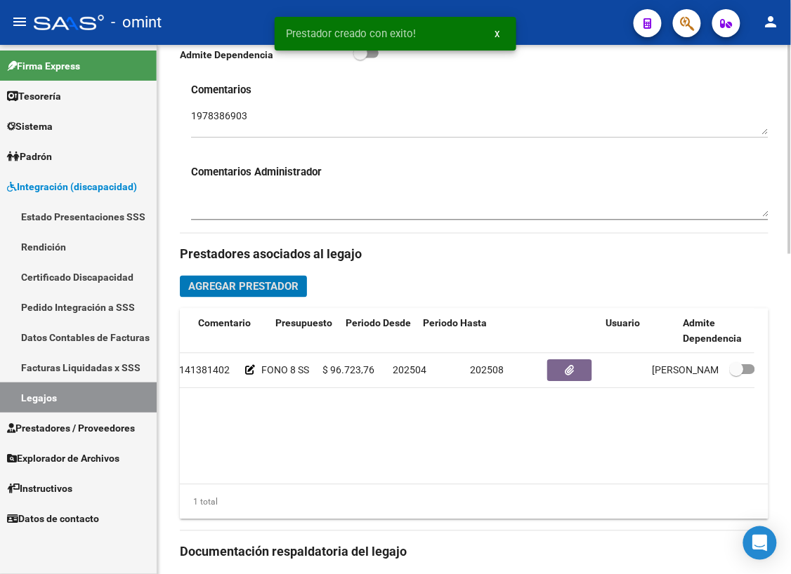
scroll to position [0, 289]
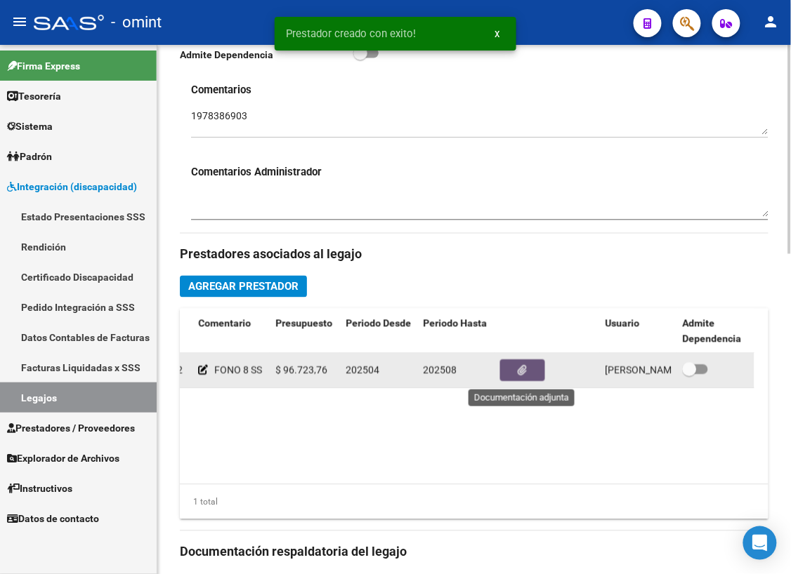
click at [522, 374] on icon "button" at bounding box center [522, 371] width 9 height 11
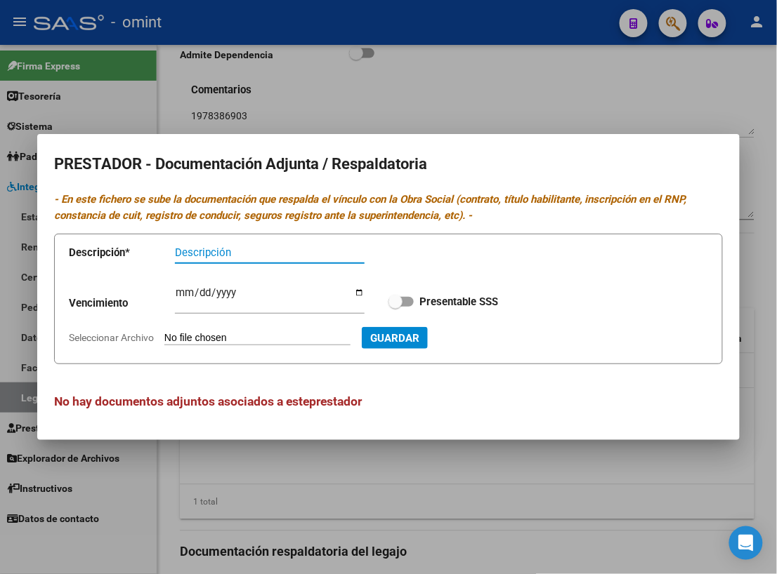
click at [253, 256] on input "Descripción" at bounding box center [270, 252] width 190 height 13
type input "TITULO - RNP - CBU - AFIP"
click at [305, 301] on input "Ingresar vencimiento" at bounding box center [270, 298] width 190 height 22
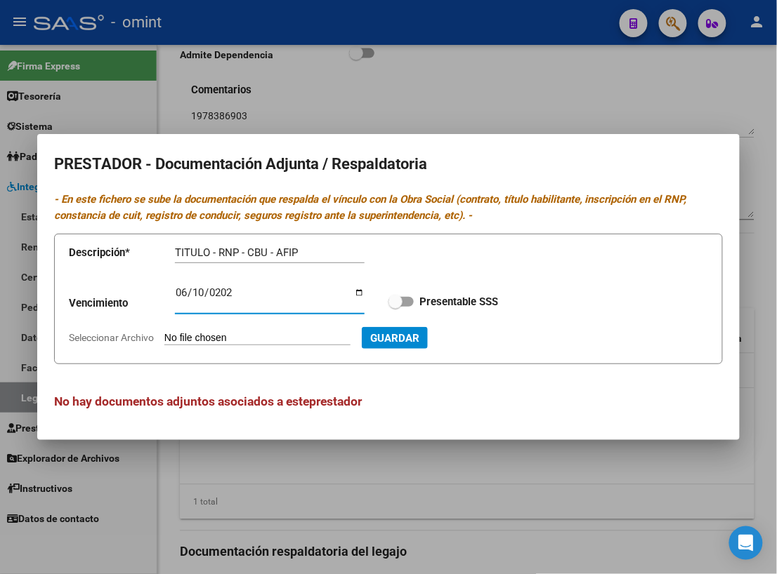
type input "[DATE]"
click at [410, 298] on span at bounding box center [400, 302] width 25 height 10
click at [395, 307] on input "Presentable SSS" at bounding box center [395, 307] width 1 height 1
checkbox input "true"
click at [104, 344] on form "Descripción * TITULO - RNP - CBU - AFIP Descripción Vencimiento [DATE] Ingresar…" at bounding box center [388, 299] width 669 height 131
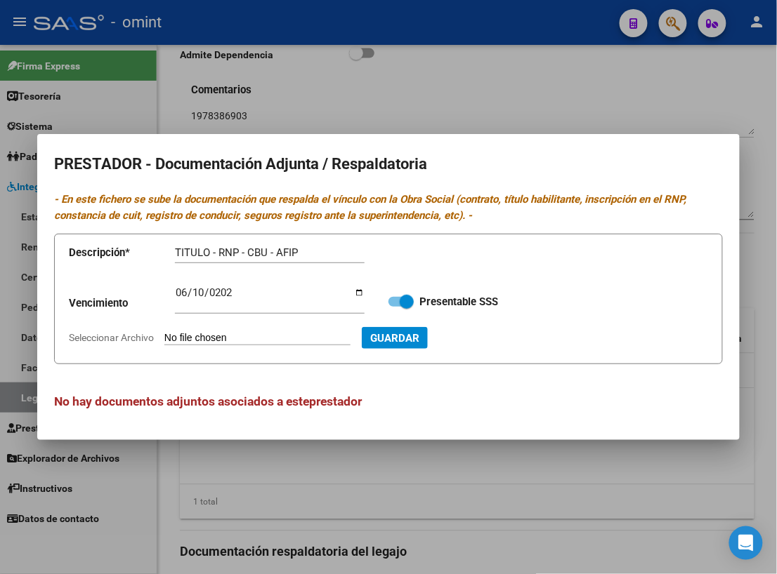
click at [110, 335] on span "Seleccionar Archivo" at bounding box center [111, 337] width 85 height 11
click at [164, 335] on input "Seleccionar Archivo" at bounding box center [257, 338] width 186 height 13
type input "C:\fakepath\FONO.pdf"
click at [495, 335] on span "Guardar" at bounding box center [470, 338] width 49 height 13
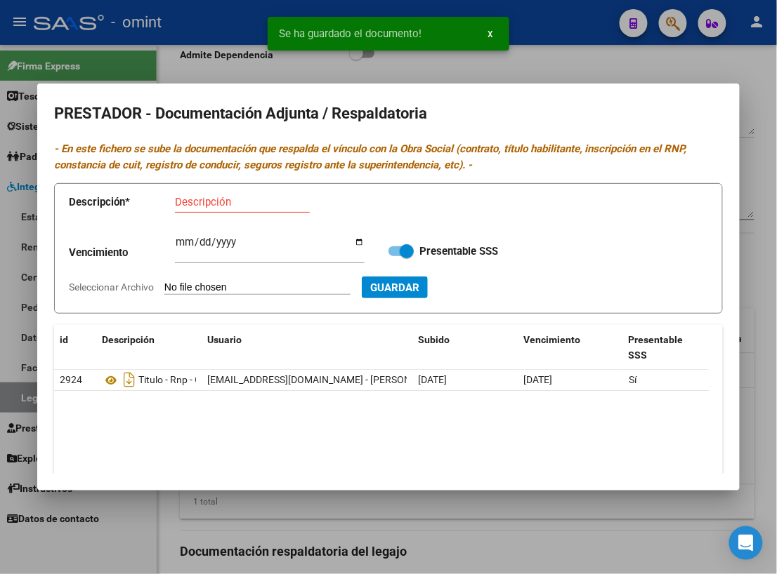
click at [410, 65] on div "Se ha guardado el documento! x" at bounding box center [388, 33] width 275 height 67
click at [236, 74] on div at bounding box center [388, 287] width 777 height 574
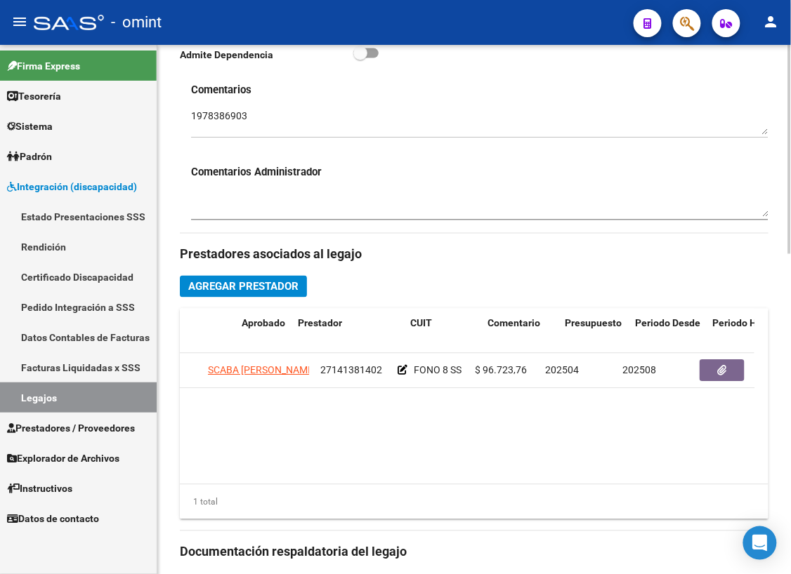
scroll to position [0, 0]
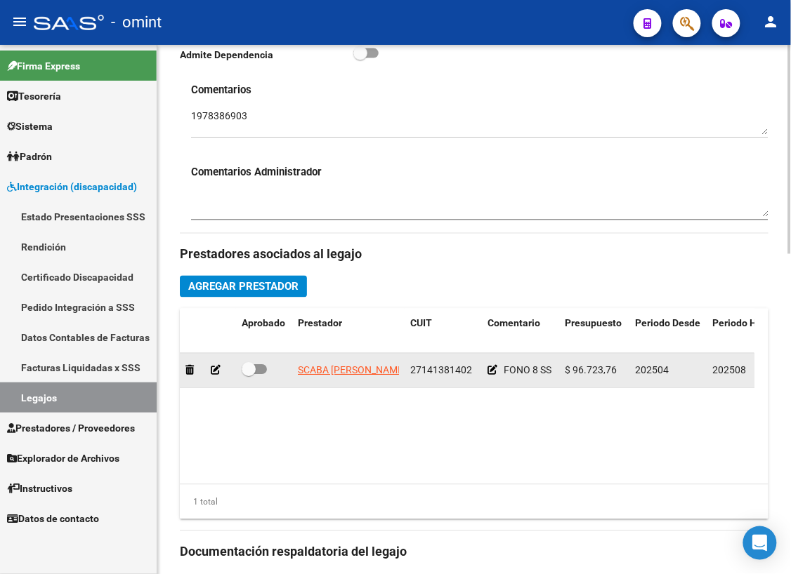
click at [263, 372] on span at bounding box center [254, 370] width 25 height 10
click at [249, 375] on input "checkbox" at bounding box center [248, 375] width 1 height 1
checkbox input "true"
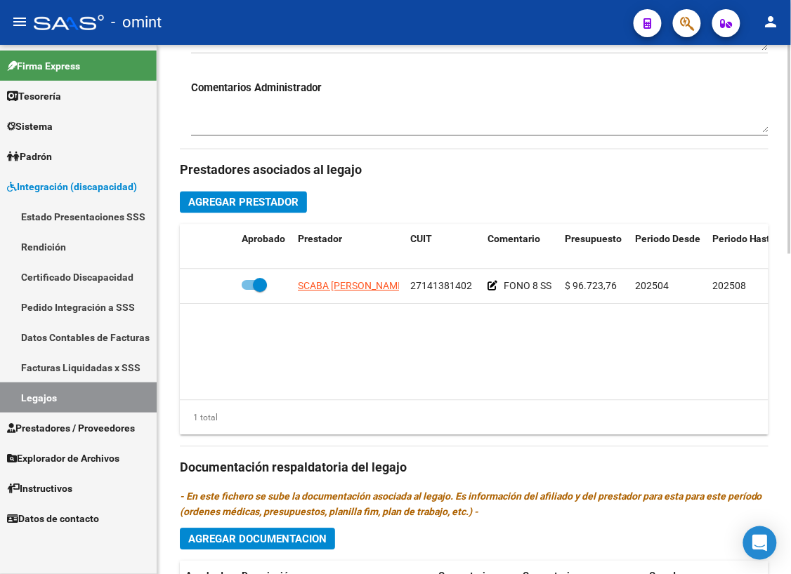
scroll to position [765, 0]
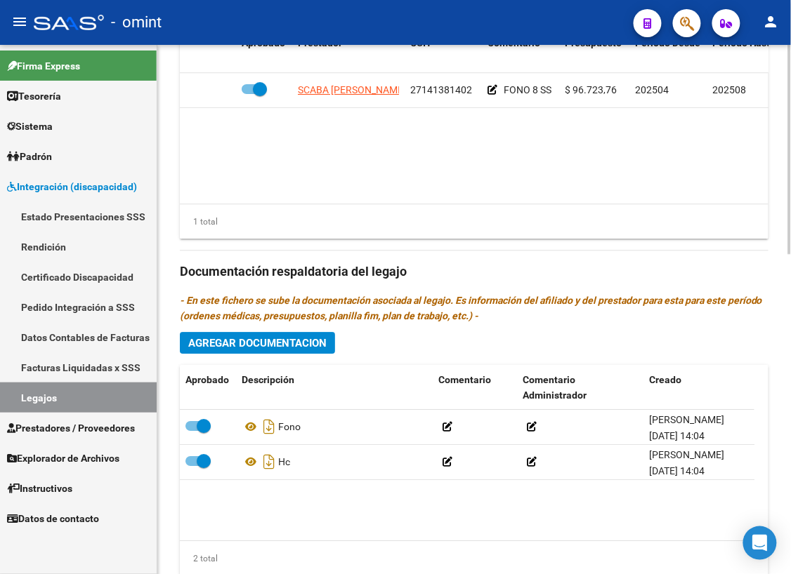
click at [268, 346] on span "Agregar Documentacion" at bounding box center [257, 343] width 138 height 13
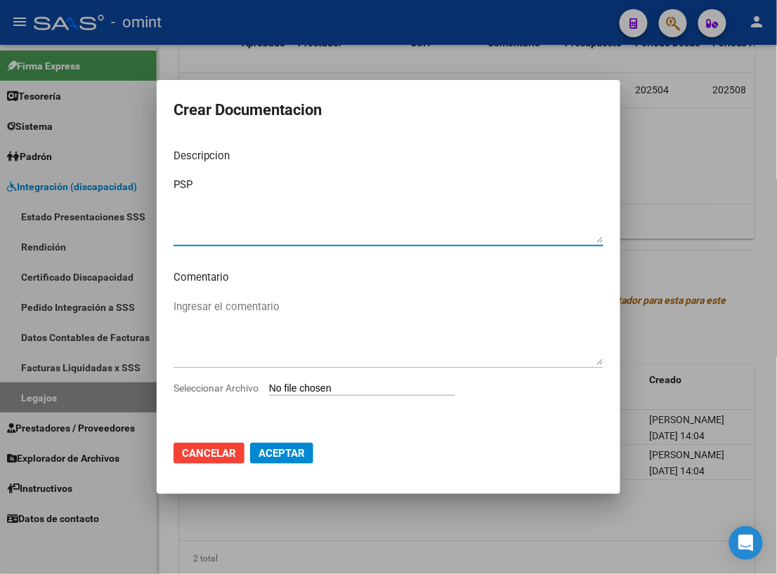
type textarea "PSP"
click at [240, 382] on app-file-uploader "Seleccionar Archivo" at bounding box center [319, 388] width 293 height 13
click at [223, 394] on span "Seleccionar Archivo" at bounding box center [215, 388] width 85 height 11
click at [269, 394] on input "Seleccionar Archivo" at bounding box center [362, 389] width 186 height 13
type input "C:\fakepath\PSP.pdf"
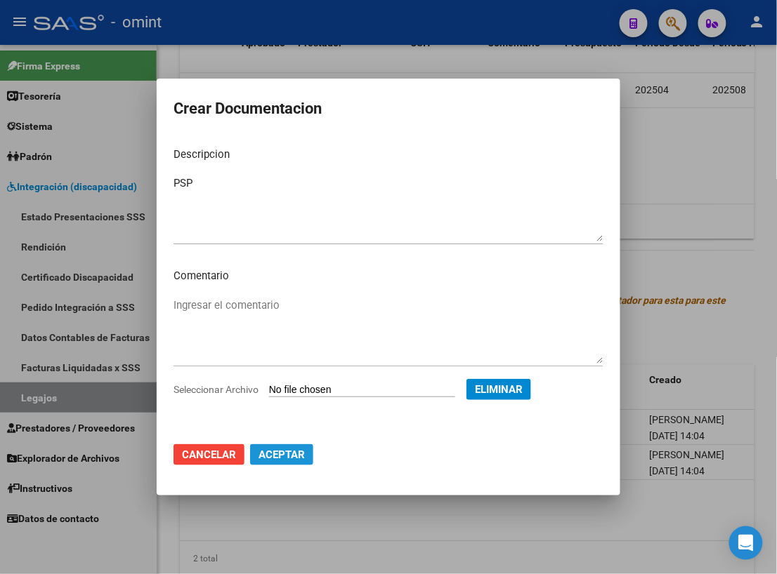
click at [296, 450] on span "Aceptar" at bounding box center [281, 455] width 46 height 13
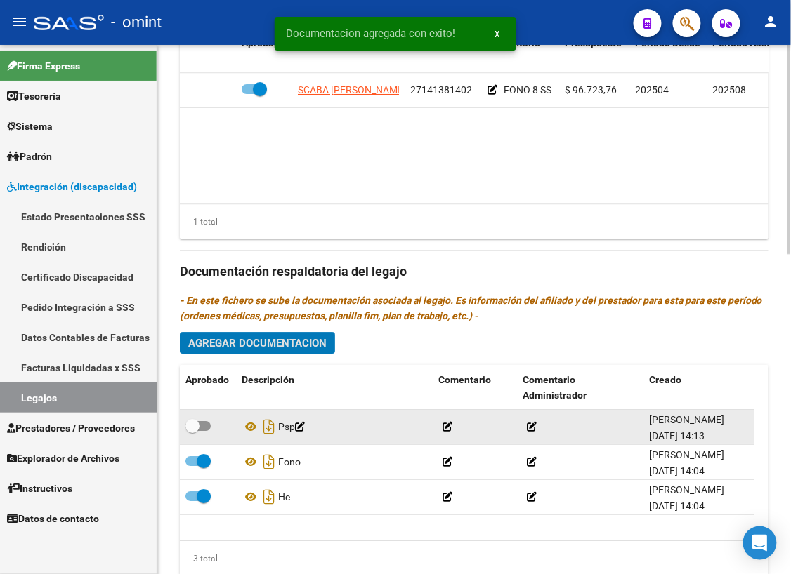
click at [205, 428] on span at bounding box center [197, 426] width 25 height 10
click at [192, 431] on input "checkbox" at bounding box center [192, 431] width 1 height 1
checkbox input "true"
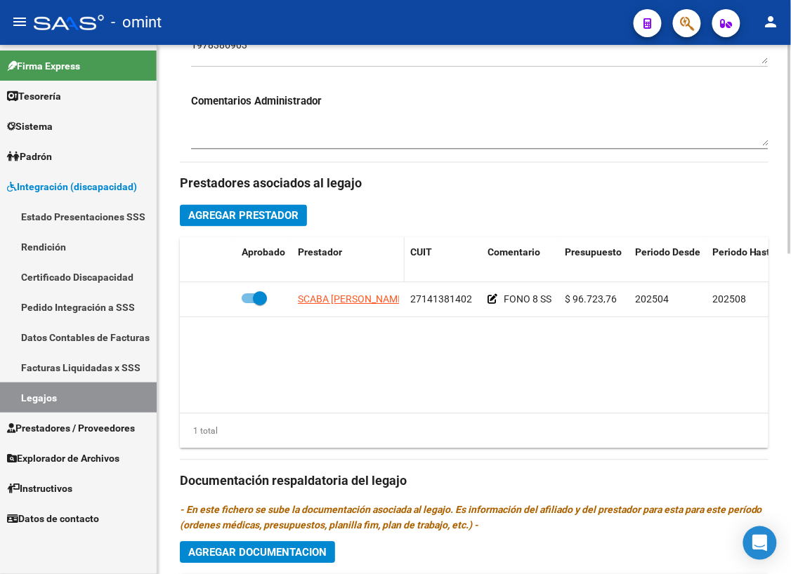
scroll to position [484, 0]
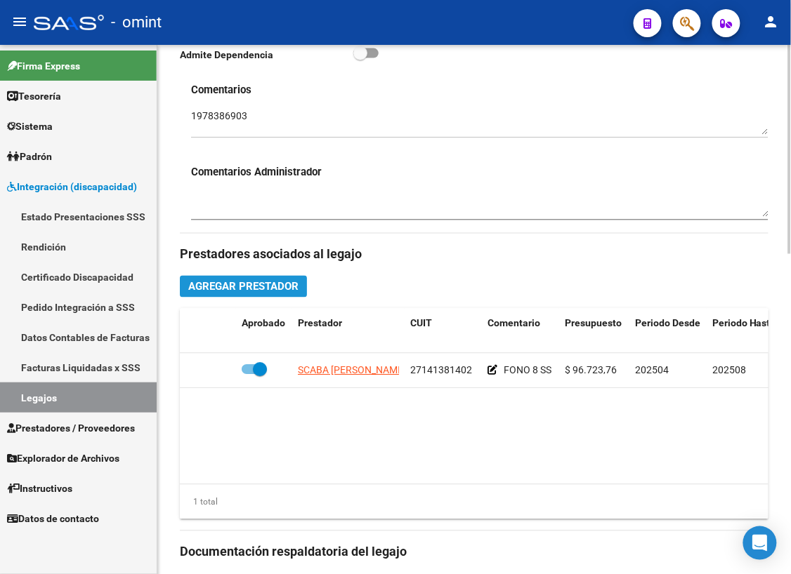
click at [268, 289] on span "Agregar Prestador" at bounding box center [243, 287] width 110 height 13
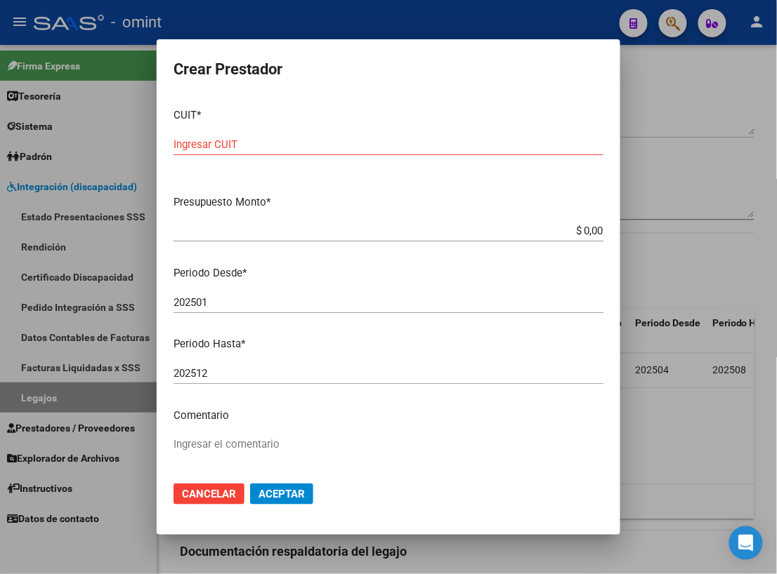
click at [301, 146] on input "Ingresar CUIT" at bounding box center [388, 144] width 430 height 13
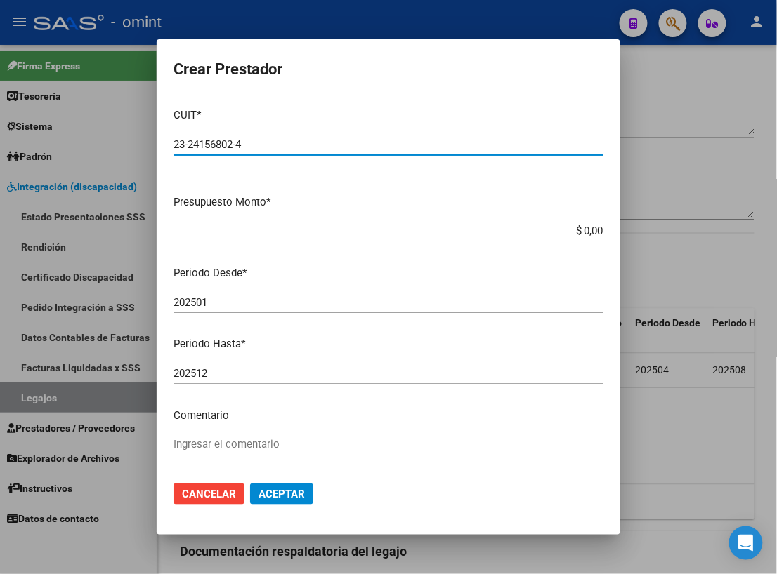
type input "23-24156802-4"
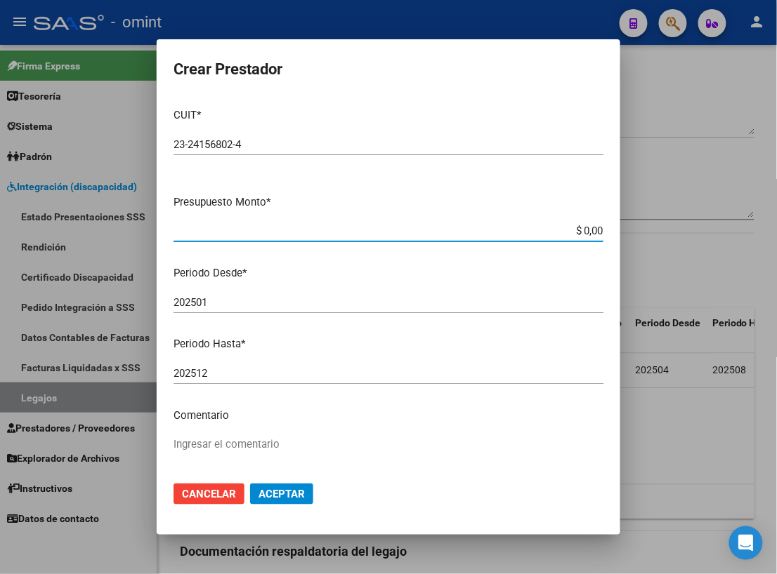
click at [589, 228] on input "$ 0,00" at bounding box center [388, 231] width 430 height 13
type input "$ 98.964,88"
drag, startPoint x: 428, startPoint y: 318, endPoint x: 406, endPoint y: 324, distance: 22.5
click at [428, 318] on div "202501 Ingresar el periodo" at bounding box center [388, 309] width 430 height 34
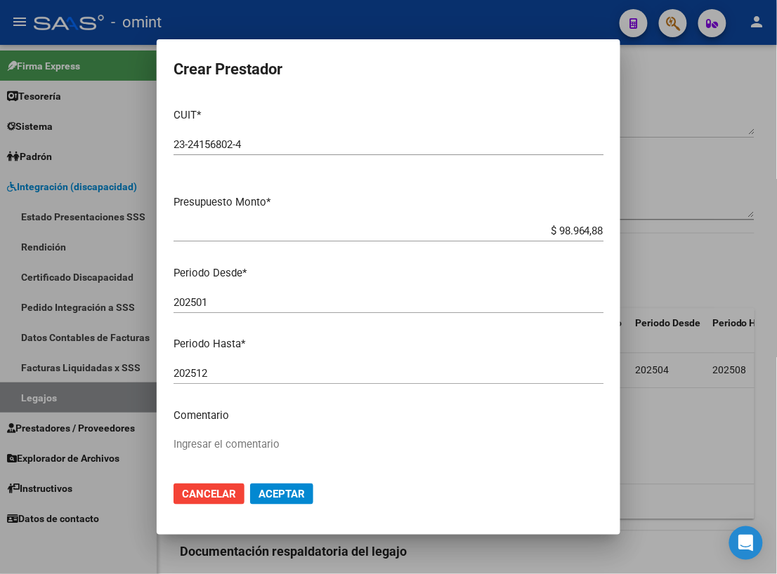
click at [246, 304] on input "202501" at bounding box center [388, 302] width 430 height 13
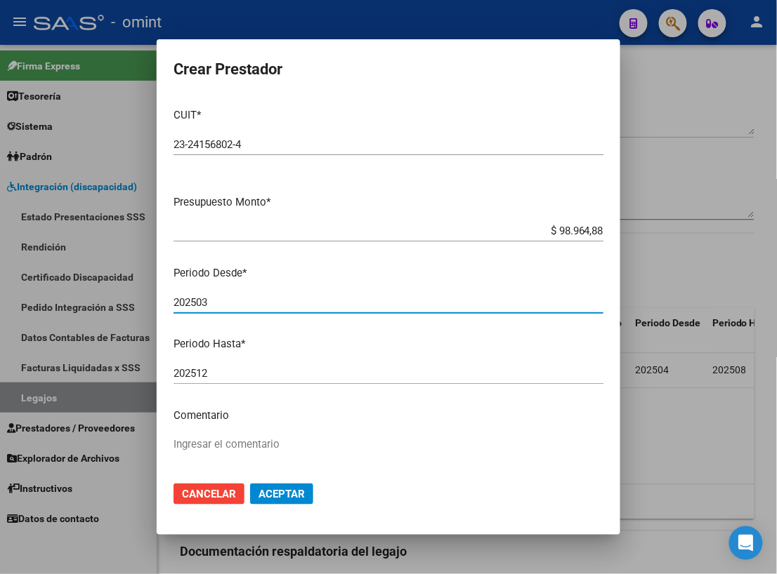
type input "202503"
click at [239, 374] on input "202512" at bounding box center [388, 373] width 430 height 13
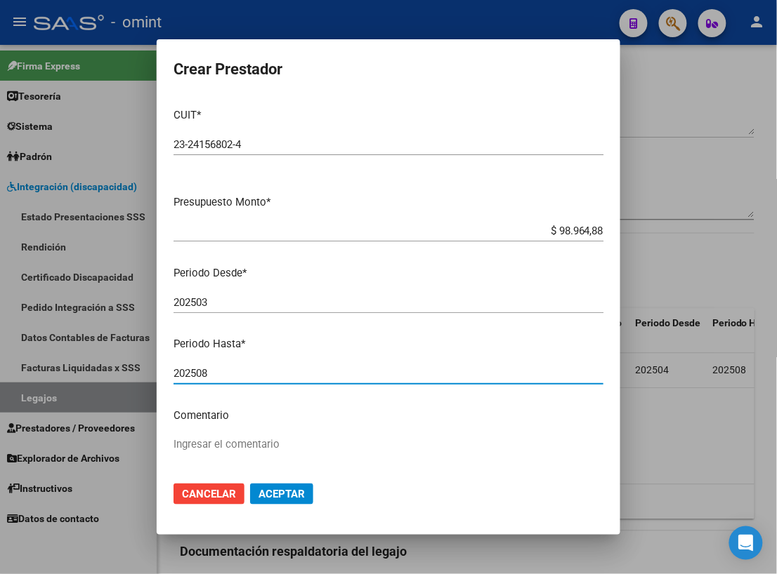
type input "202508"
click at [212, 437] on textarea "Ingresar el comentario" at bounding box center [388, 470] width 430 height 66
click at [378, 366] on div "202508 Ingresar el periodo" at bounding box center [388, 373] width 430 height 21
click at [242, 437] on textarea "Ingresar el comentario" at bounding box center [388, 470] width 430 height 66
type textarea "PSP 8 SS M"
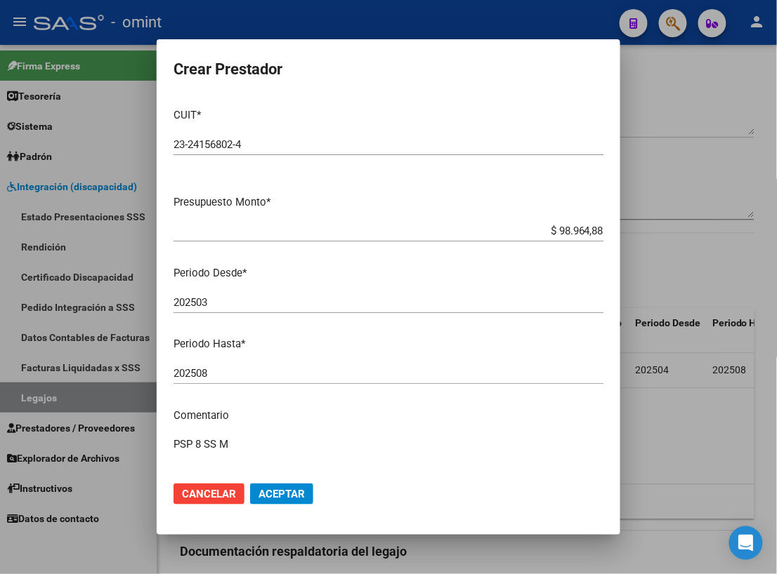
click at [279, 493] on span "Aceptar" at bounding box center [281, 494] width 46 height 13
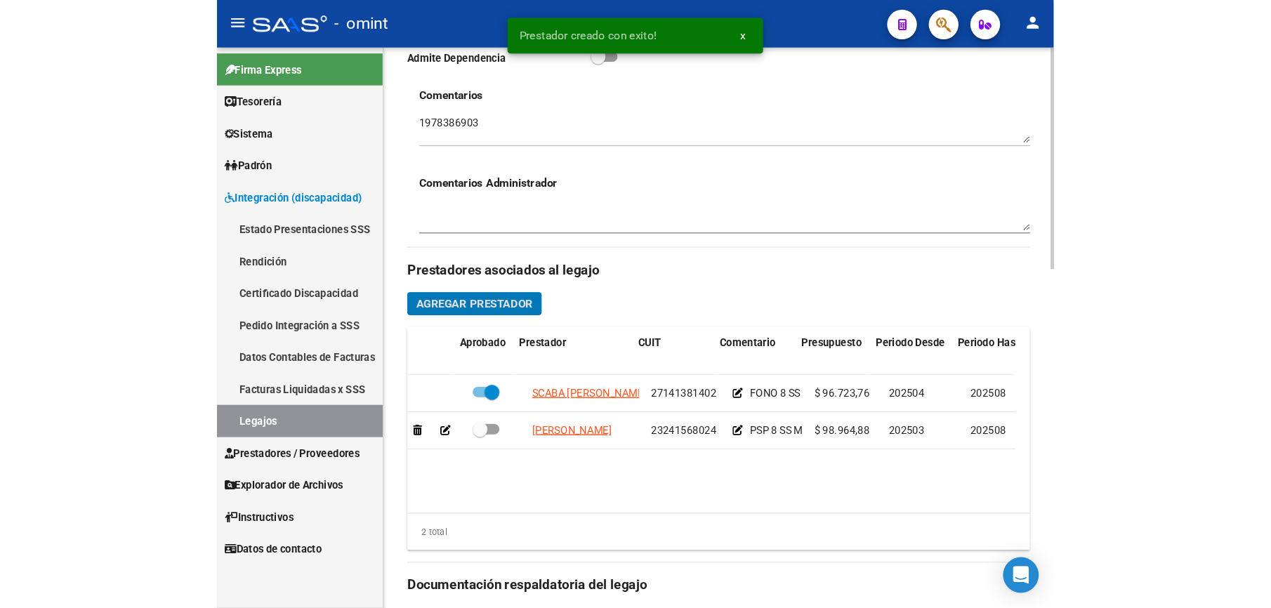
scroll to position [0, 289]
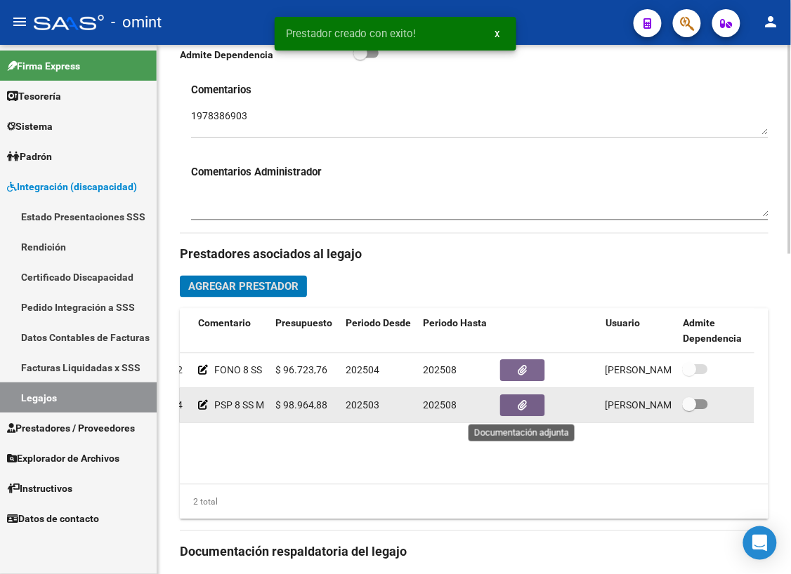
click at [530, 407] on button "button" at bounding box center [522, 406] width 45 height 22
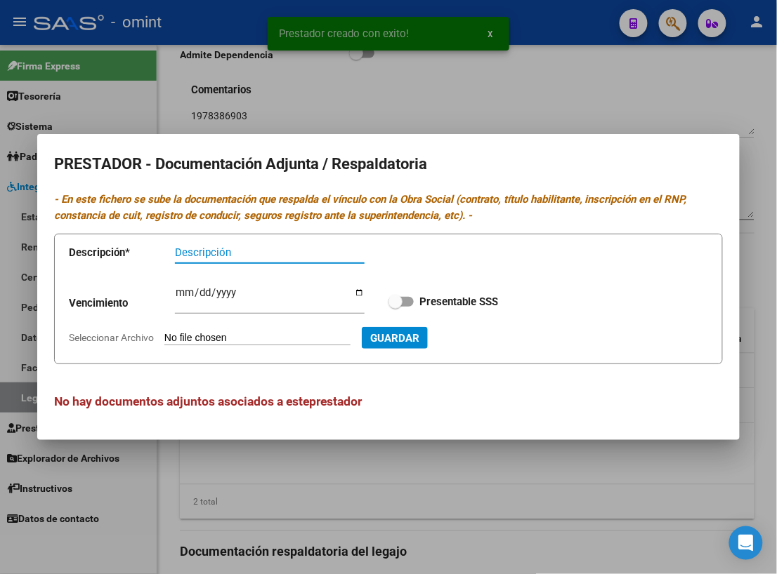
click at [265, 253] on input "Descripción" at bounding box center [270, 252] width 190 height 13
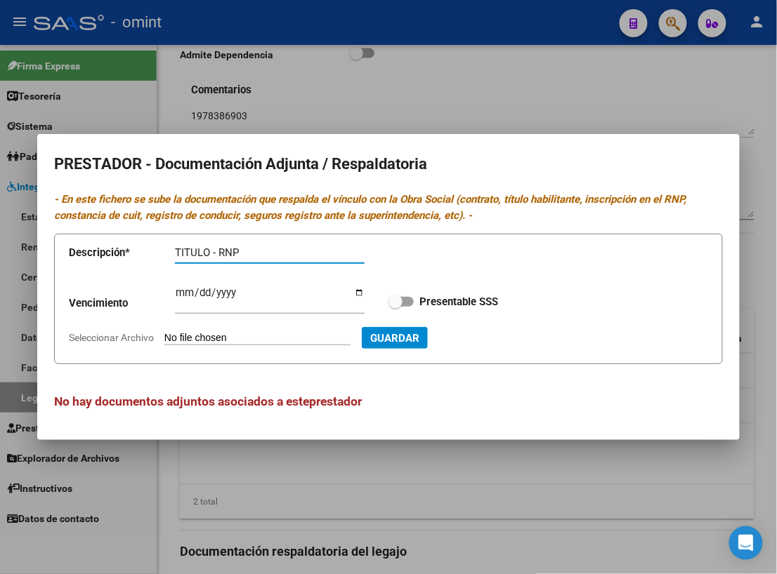
type input "TITULO - RNP"
click at [184, 290] on input "Ingresar vencimiento" at bounding box center [270, 298] width 190 height 22
type input "[DATE]"
drag, startPoint x: 413, startPoint y: 299, endPoint x: 355, endPoint y: 320, distance: 62.0
click at [412, 299] on span at bounding box center [400, 302] width 25 height 10
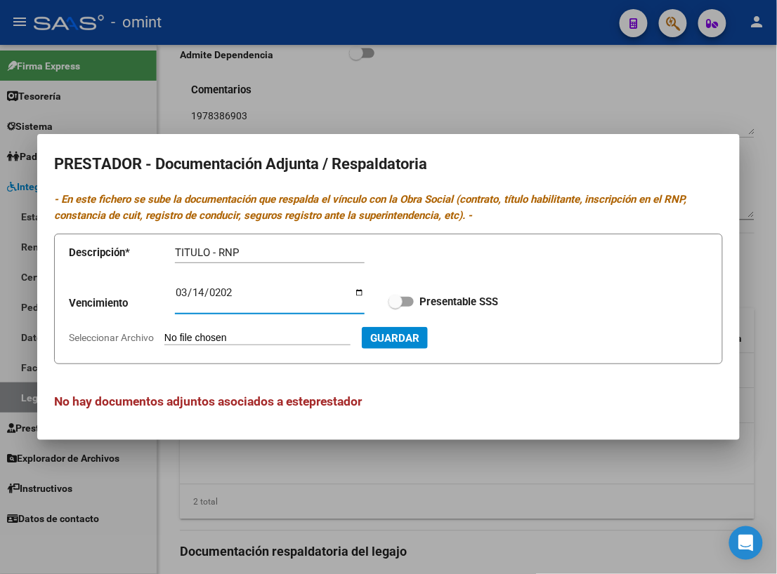
click at [395, 307] on input "Presentable SSS" at bounding box center [395, 307] width 1 height 1
checkbox input "true"
click at [96, 336] on span "Seleccionar Archivo" at bounding box center [111, 337] width 85 height 11
click at [164, 336] on input "Seleccionar Archivo" at bounding box center [257, 338] width 186 height 13
type input "C:\fakepath\PSP.pdf"
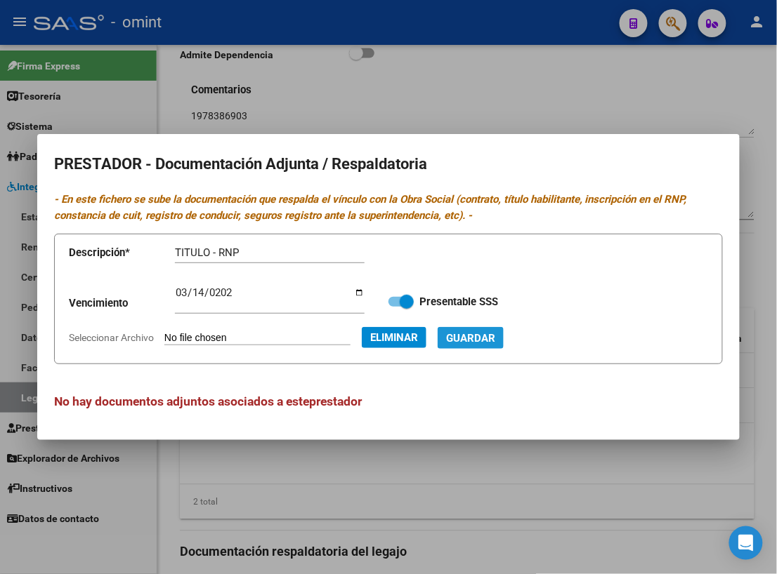
click at [495, 338] on span "Guardar" at bounding box center [470, 338] width 49 height 13
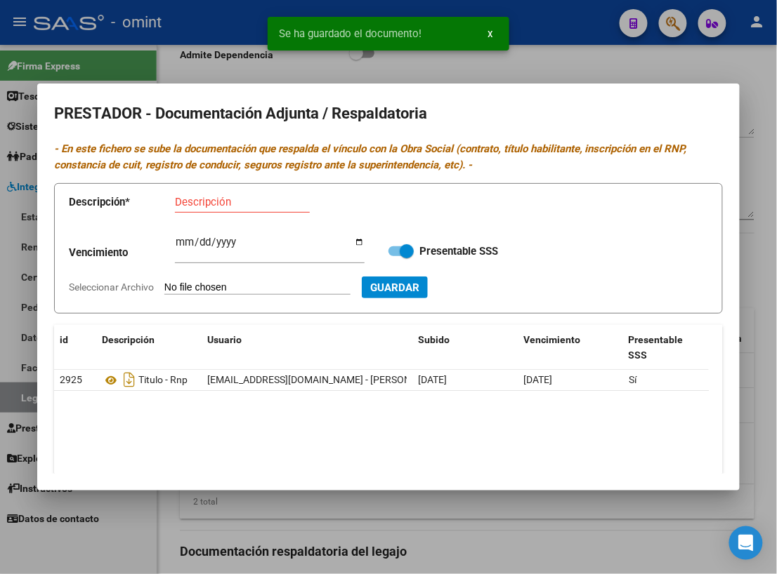
click at [489, 77] on div at bounding box center [388, 287] width 777 height 574
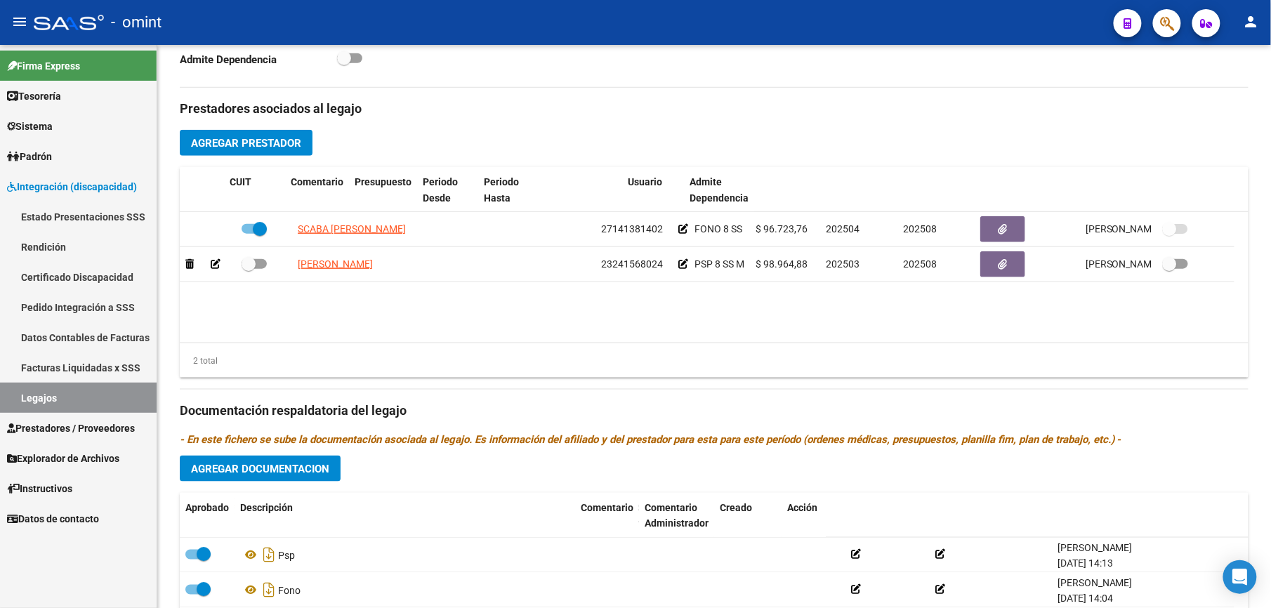
scroll to position [0, 0]
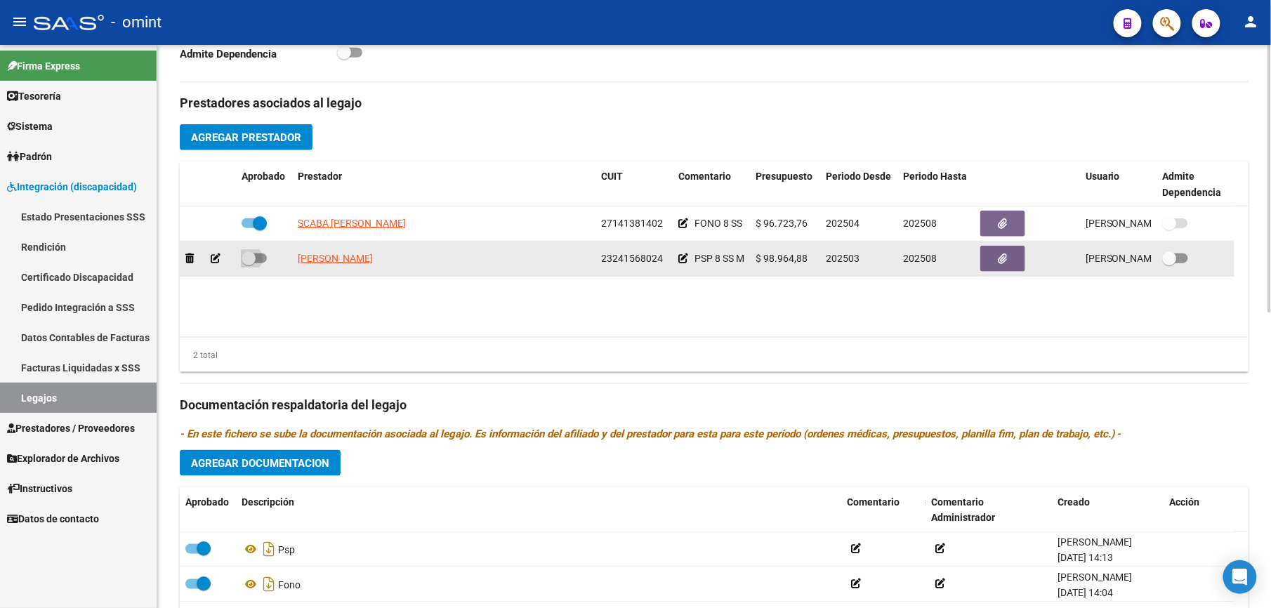
click at [260, 258] on span at bounding box center [254, 259] width 25 height 10
click at [249, 263] on input "checkbox" at bounding box center [248, 263] width 1 height 1
checkbox input "true"
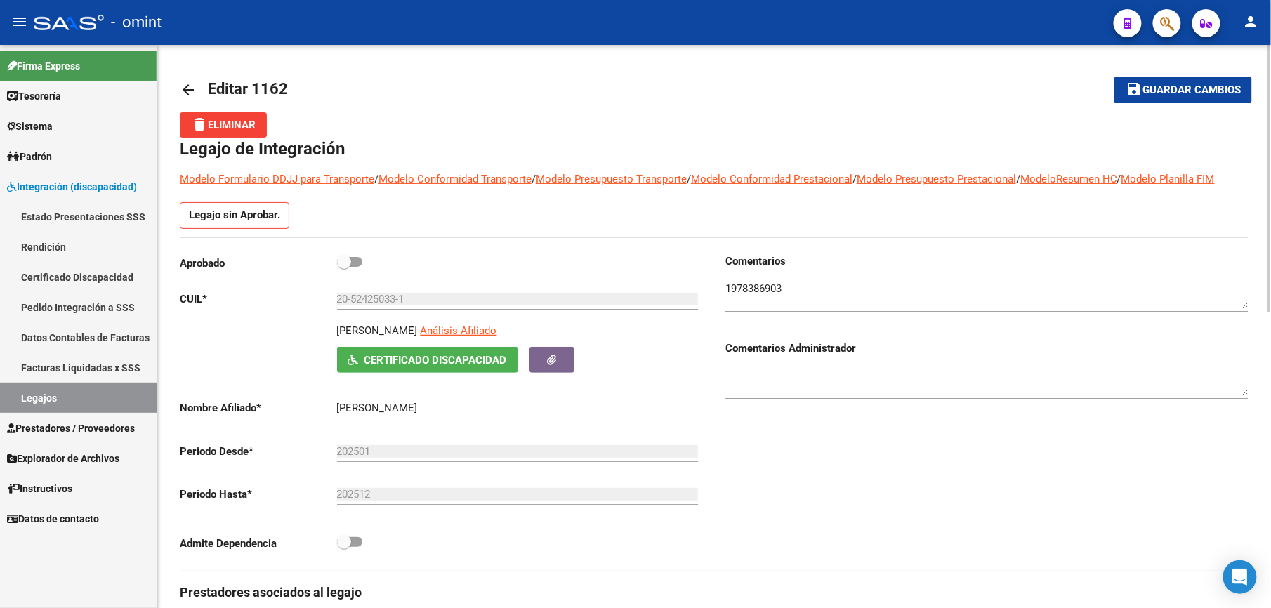
click at [360, 260] on span at bounding box center [349, 262] width 25 height 10
click at [344, 267] on input "checkbox" at bounding box center [343, 267] width 1 height 1
checkbox input "true"
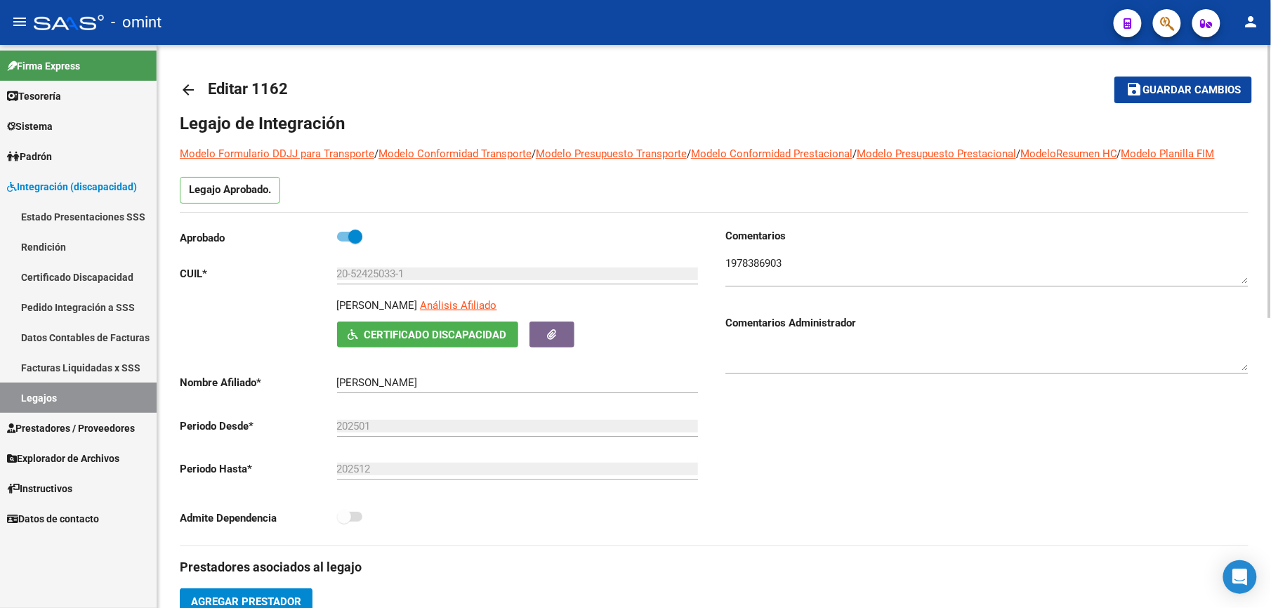
click at [1211, 93] on span "Guardar cambios" at bounding box center [1192, 90] width 98 height 13
click at [959, 518] on div "Comentarios Comentarios Administrador" at bounding box center [981, 386] width 534 height 317
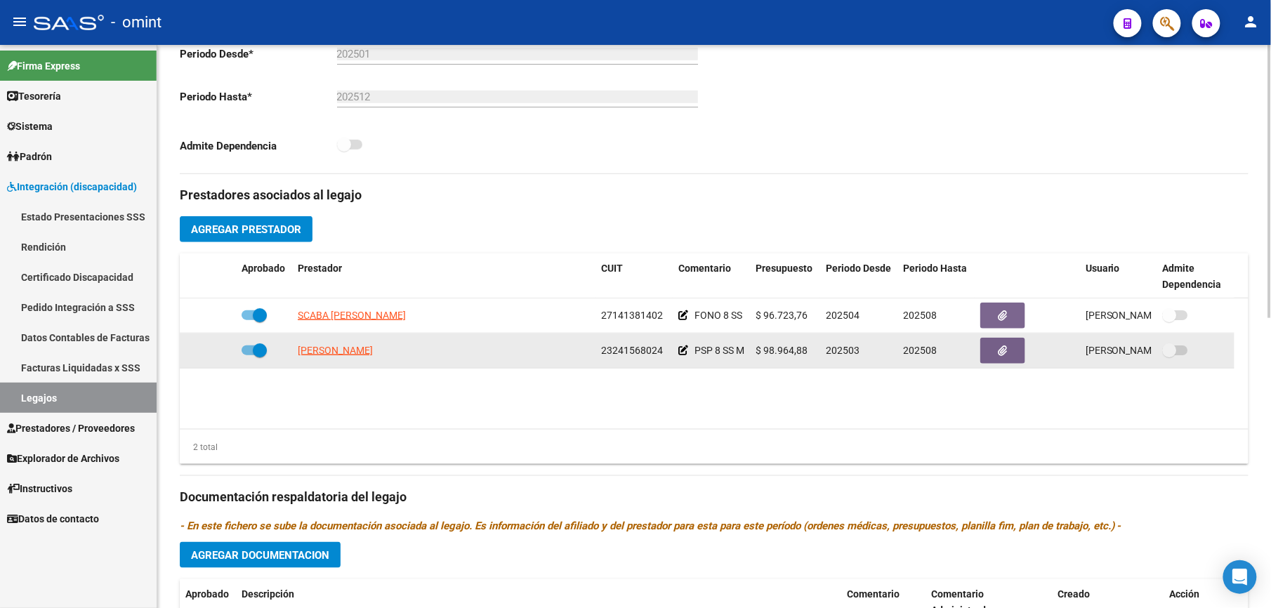
scroll to position [374, 0]
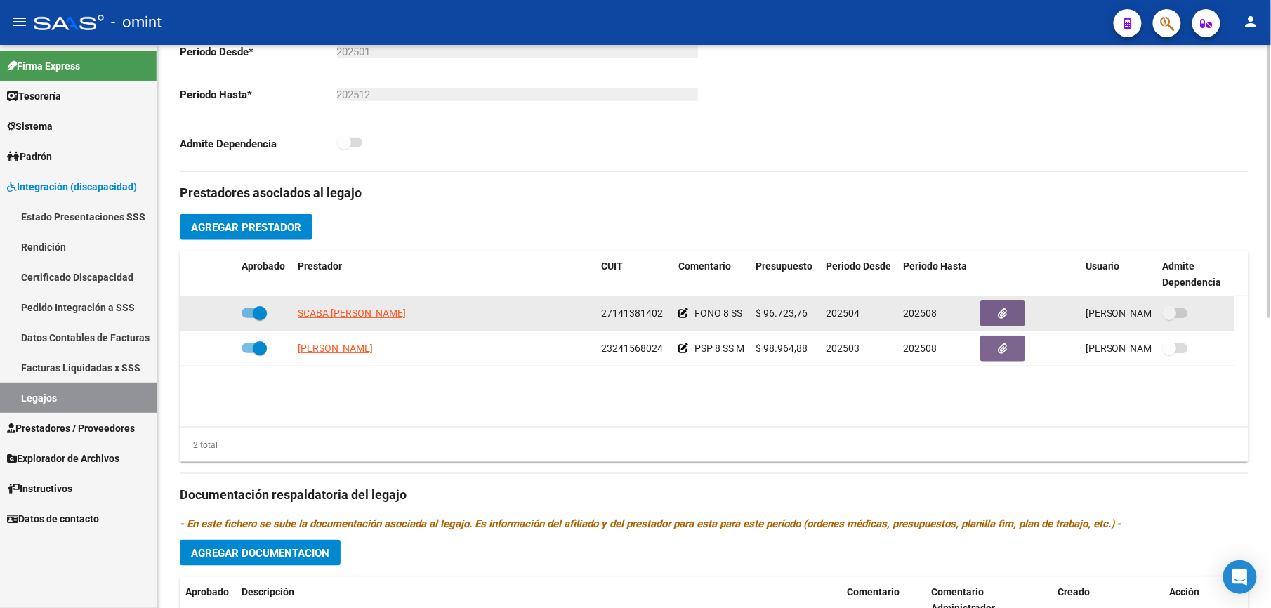
drag, startPoint x: 601, startPoint y: 315, endPoint x: 662, endPoint y: 316, distance: 60.4
click at [662, 316] on div "27141381402" at bounding box center [634, 313] width 66 height 16
drag, startPoint x: 662, startPoint y: 316, endPoint x: 647, endPoint y: 316, distance: 14.7
copy span "27141381402"
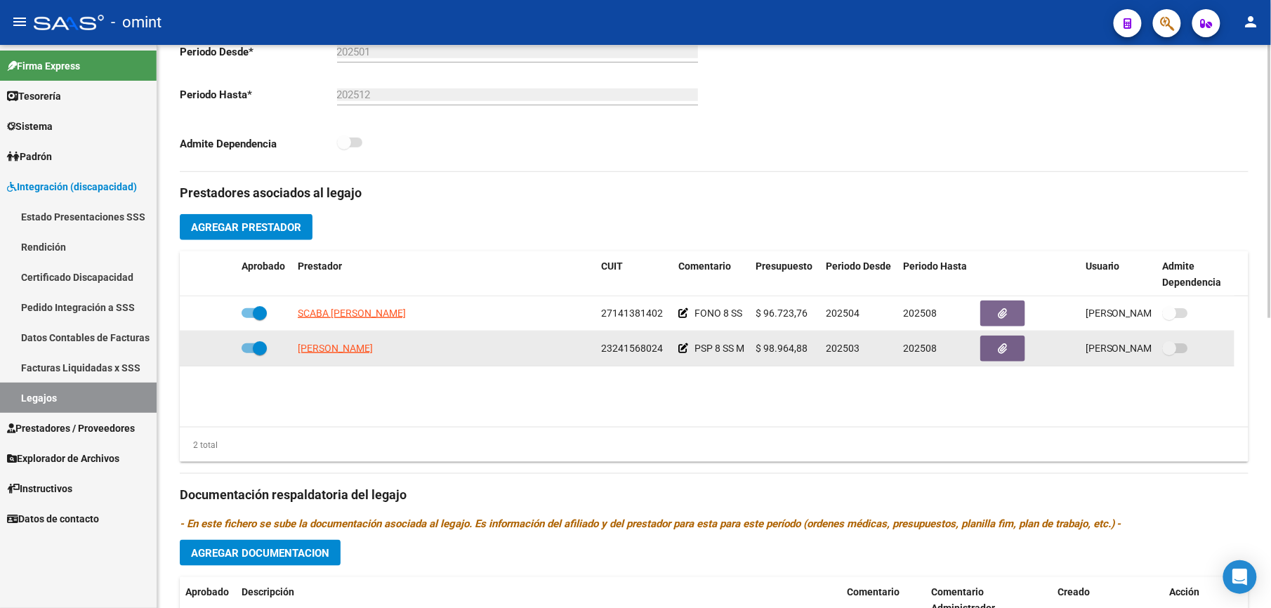
drag, startPoint x: 601, startPoint y: 348, endPoint x: 664, endPoint y: 348, distance: 62.5
click at [664, 348] on div "23241568024" at bounding box center [634, 349] width 66 height 16
drag, startPoint x: 664, startPoint y: 348, endPoint x: 650, endPoint y: 348, distance: 14.0
copy span "23241568024"
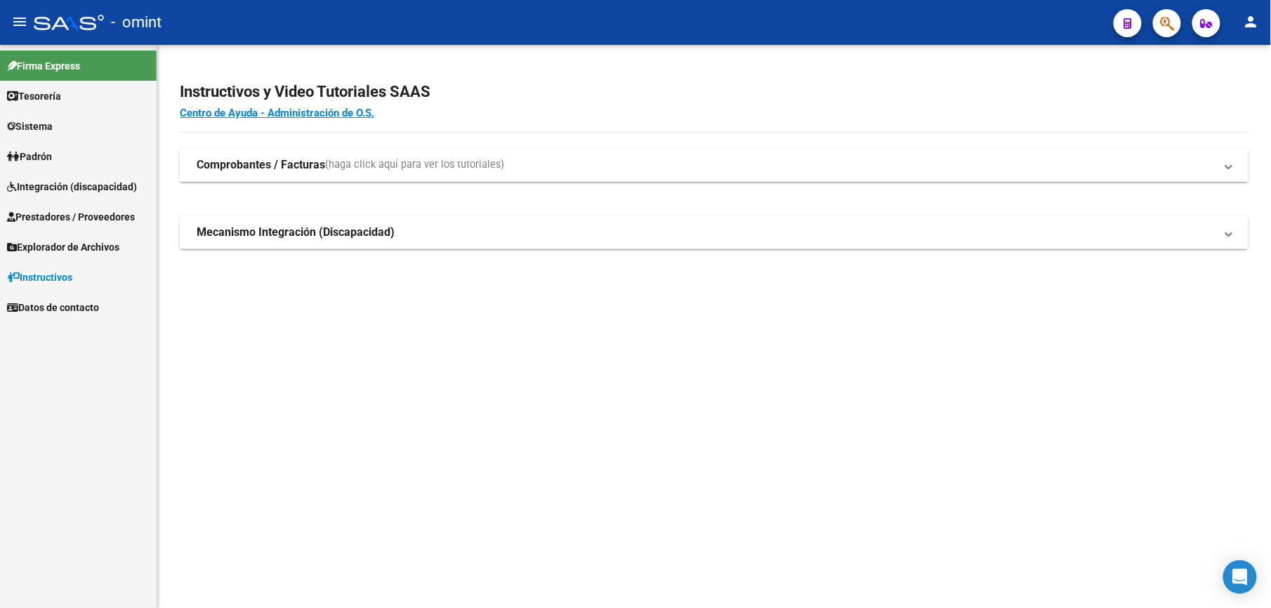
click at [34, 185] on span "Integración (discapacidad)" at bounding box center [72, 186] width 130 height 15
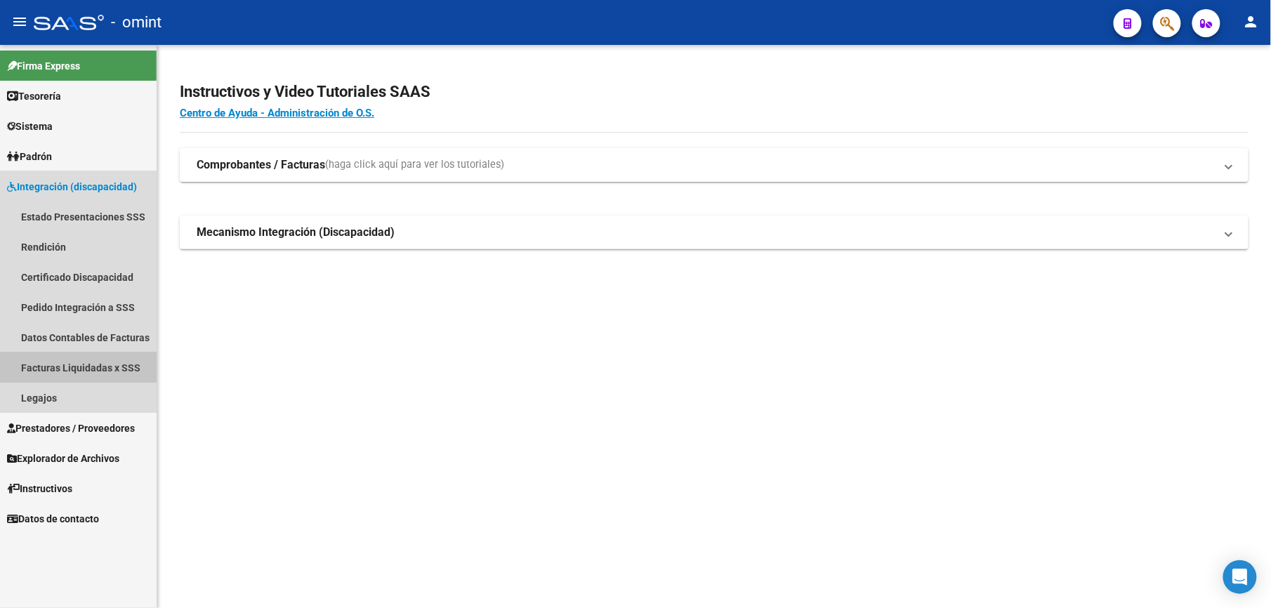
click at [90, 363] on link "Facturas Liquidadas x SSS" at bounding box center [78, 368] width 157 height 30
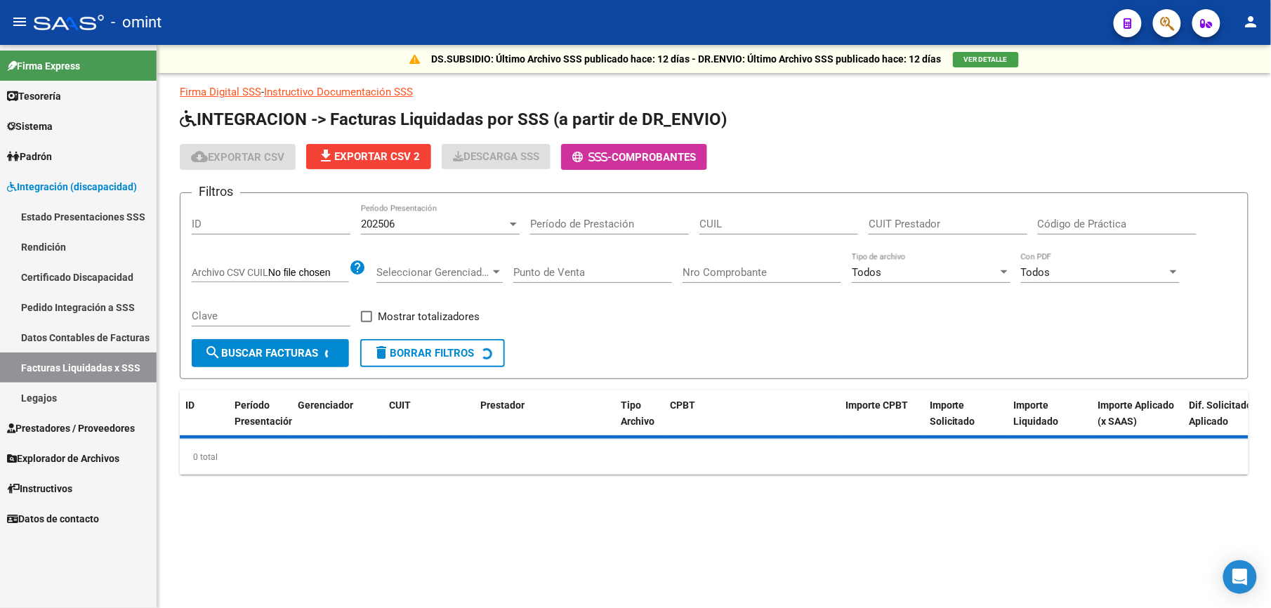
click at [489, 232] on div "202506 Período Presentación" at bounding box center [440, 219] width 159 height 30
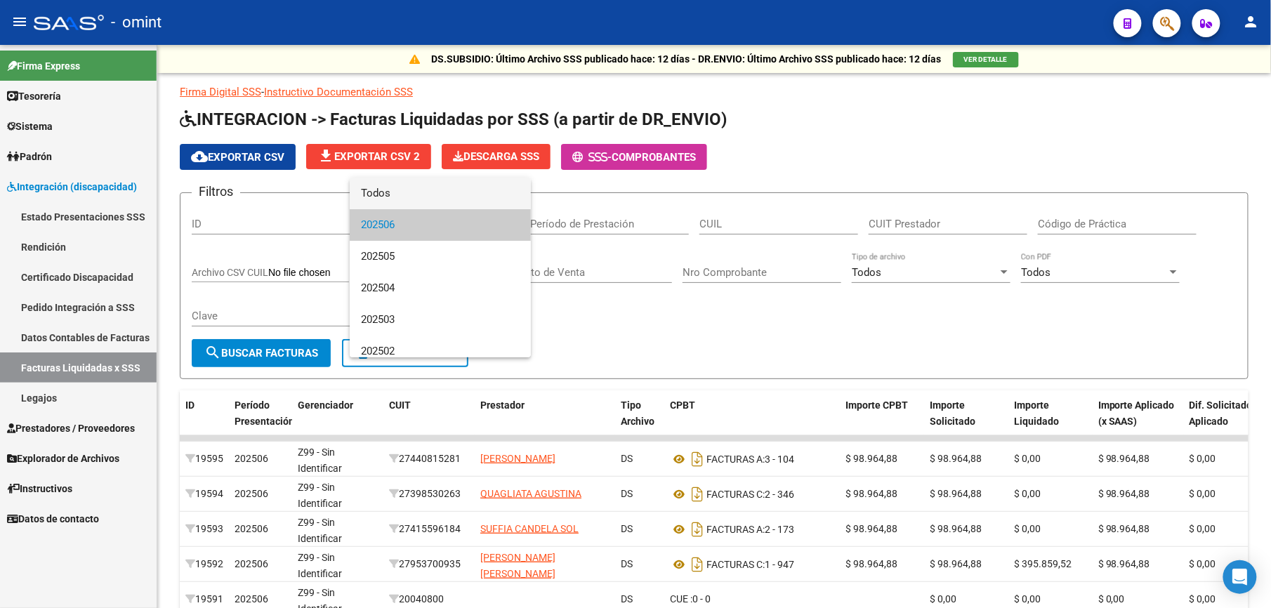
click at [469, 192] on span "Todos" at bounding box center [440, 194] width 159 height 32
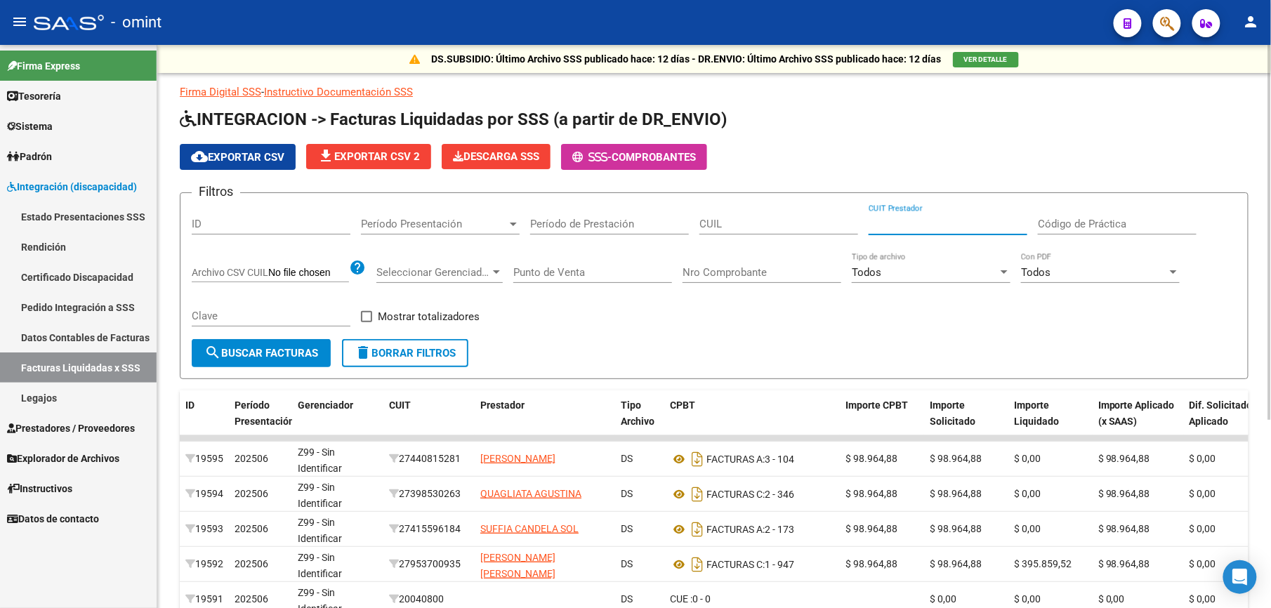
paste input "27-14138140-2"
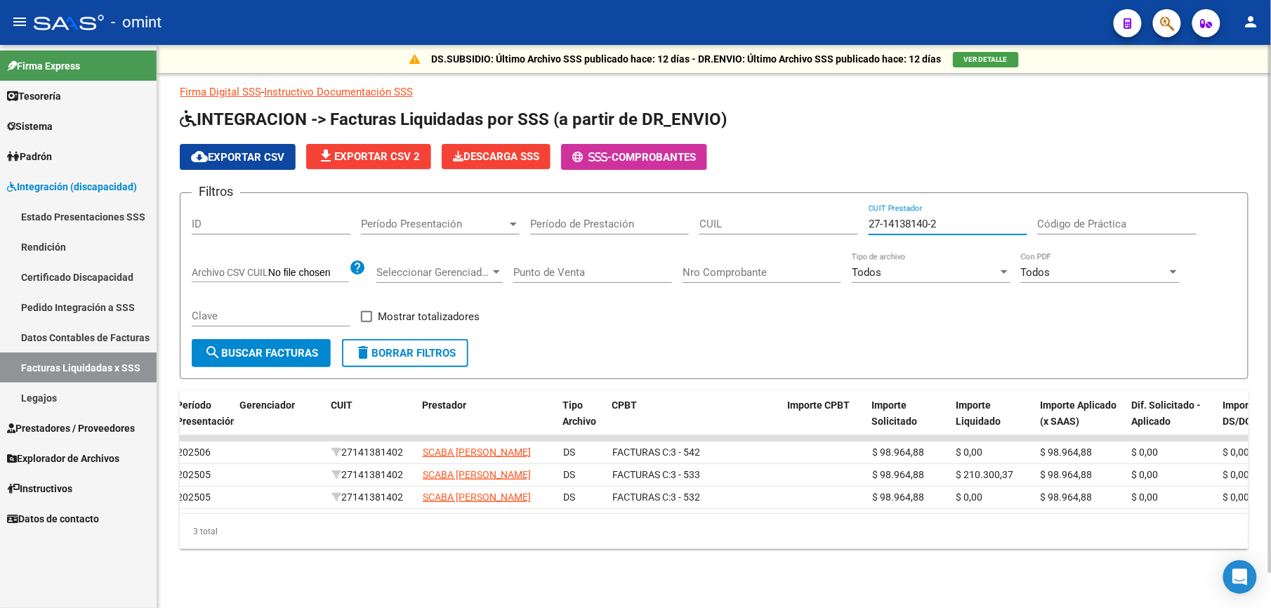
scroll to position [38, 0]
drag, startPoint x: 967, startPoint y: 184, endPoint x: 808, endPoint y: 184, distance: 159.4
click at [809, 204] on div "Filtros ID Período Presentación Período Presentación Período de Prestación CUIL…" at bounding box center [714, 271] width 1045 height 135
paste input "3-24156802-4"
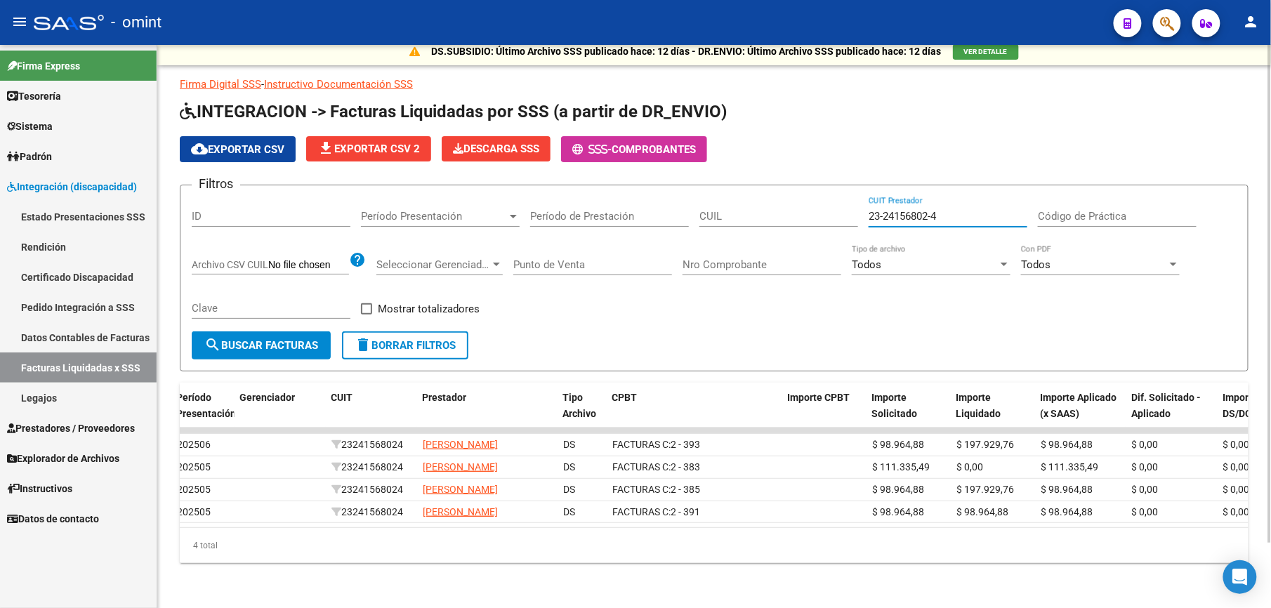
type input "23-24156802-4"
drag, startPoint x: 874, startPoint y: 184, endPoint x: 836, endPoint y: 183, distance: 38.6
click at [836, 197] on div "Filtros ID Período Presentación Período Presentación Período de Prestación CUIL…" at bounding box center [714, 264] width 1045 height 135
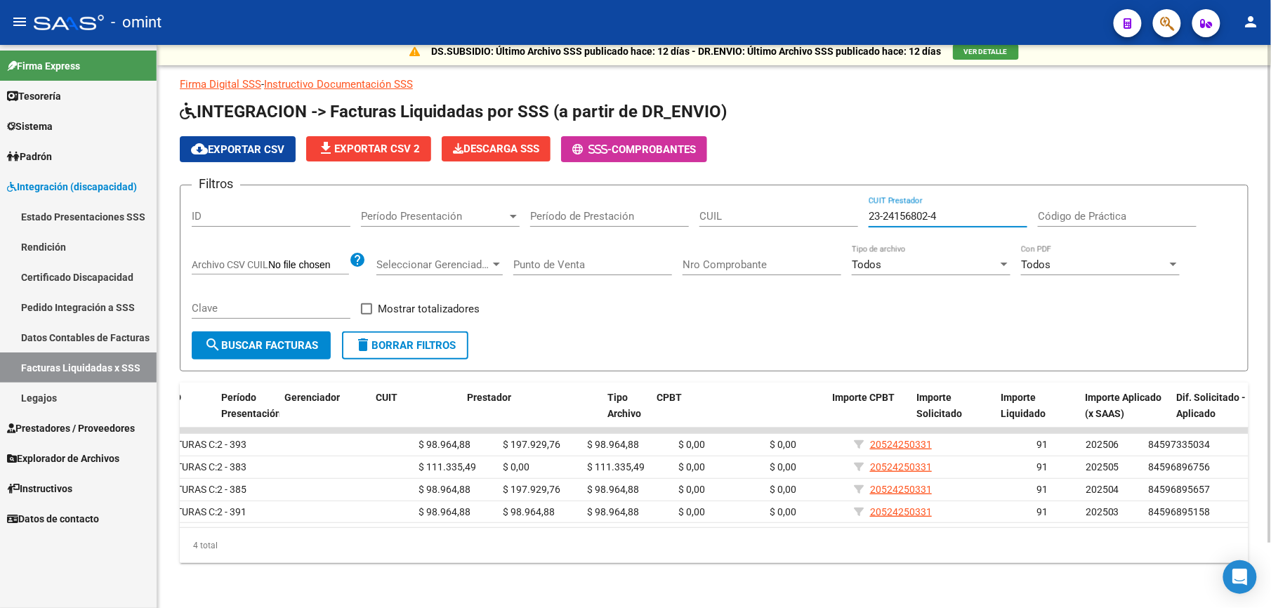
scroll to position [0, 13]
